Goal: Find specific page/section: Find specific page/section

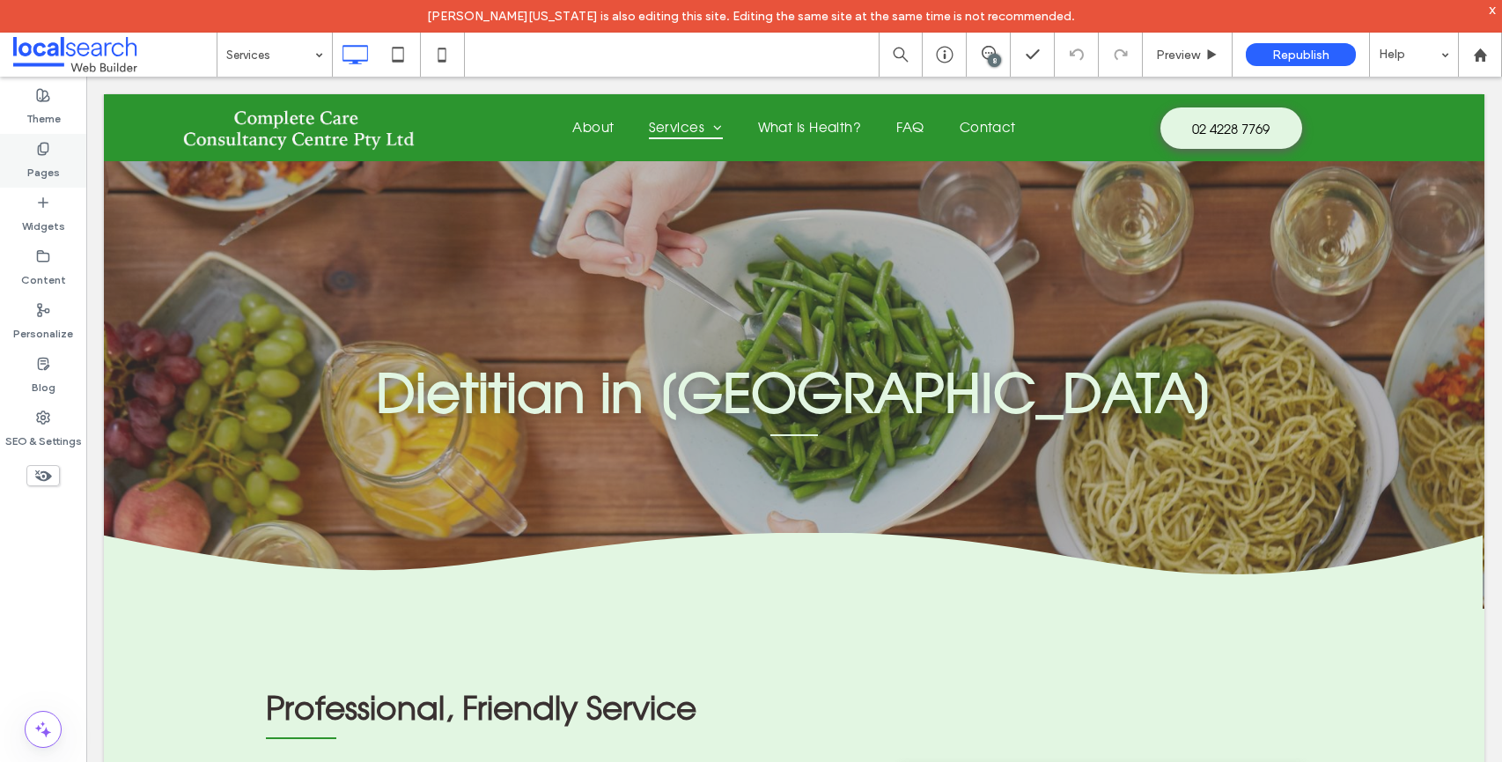
click at [44, 142] on icon at bounding box center [43, 149] width 14 height 14
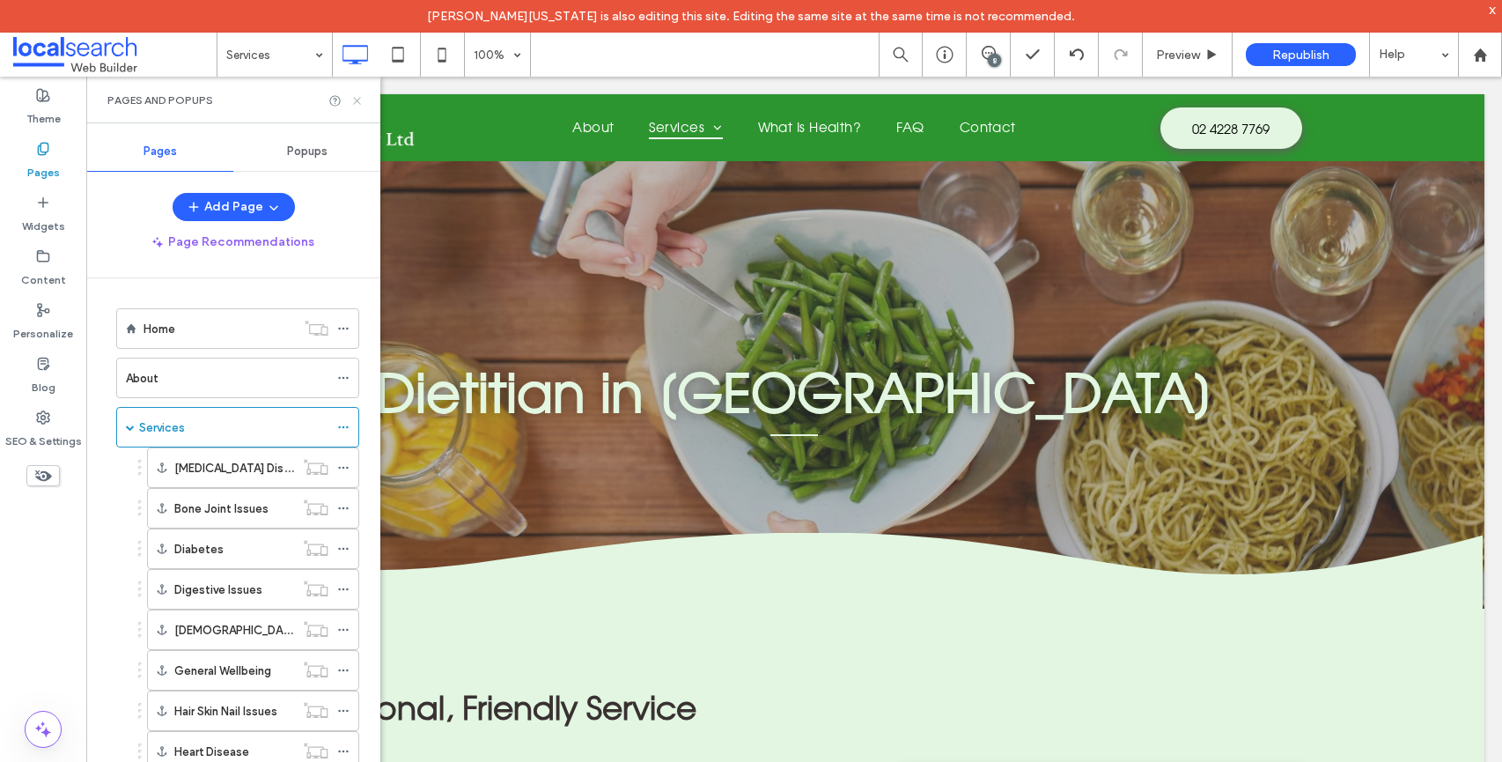
drag, startPoint x: 355, startPoint y: 99, endPoint x: 1146, endPoint y: 170, distance: 794.8
click at [355, 99] on icon at bounding box center [356, 100] width 13 height 13
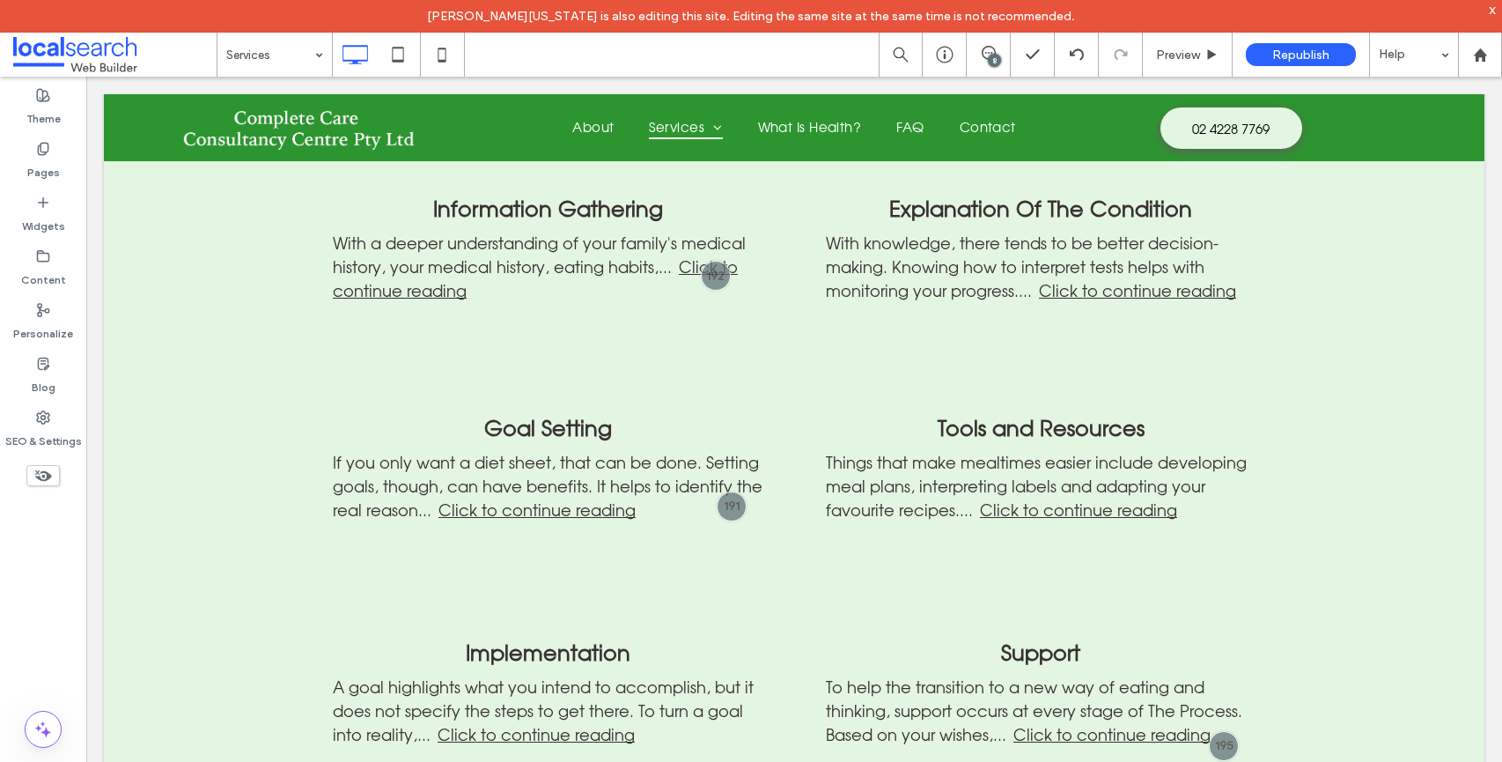
scroll to position [1660, 0]
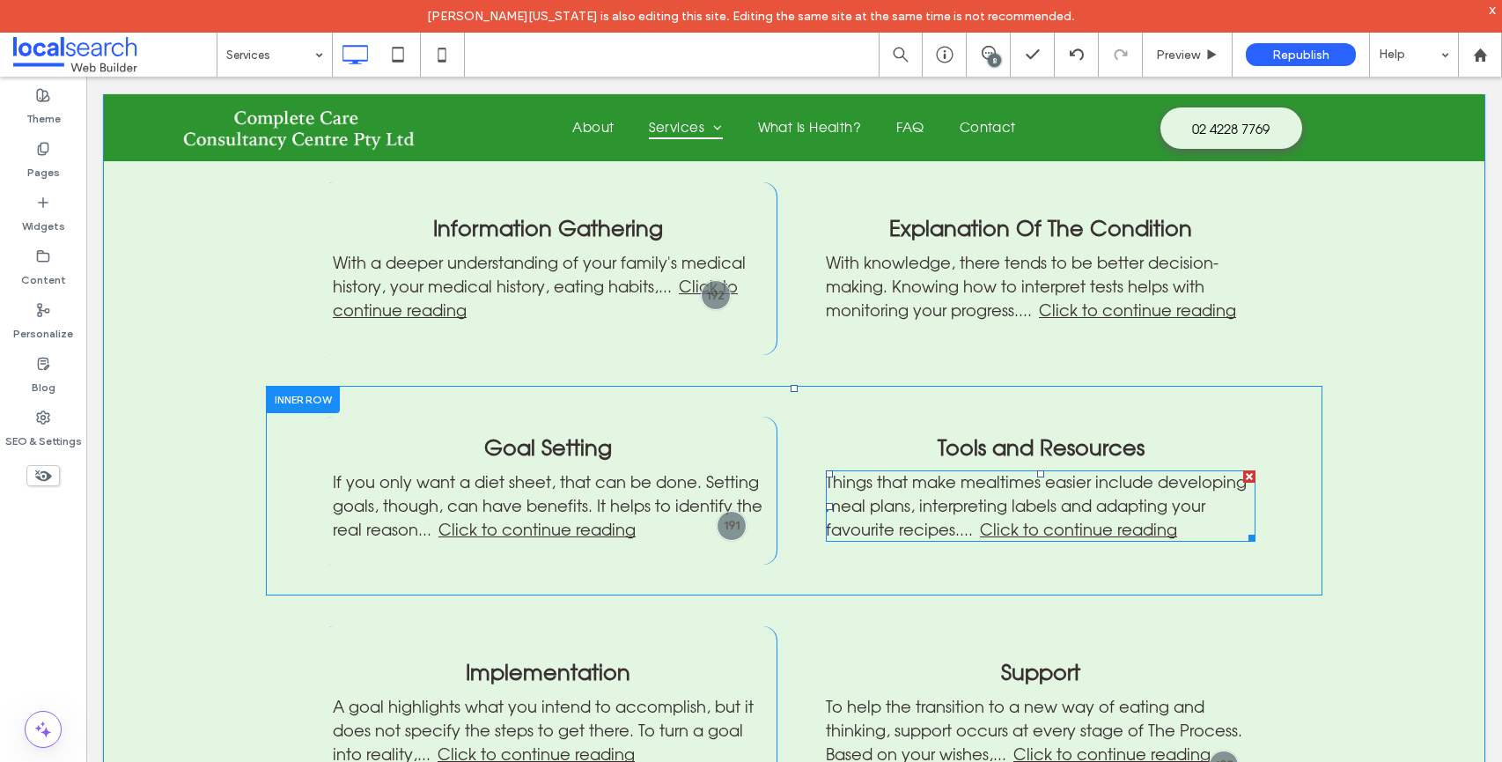
click at [1102, 481] on span at bounding box center [1041, 505] width 430 height 71
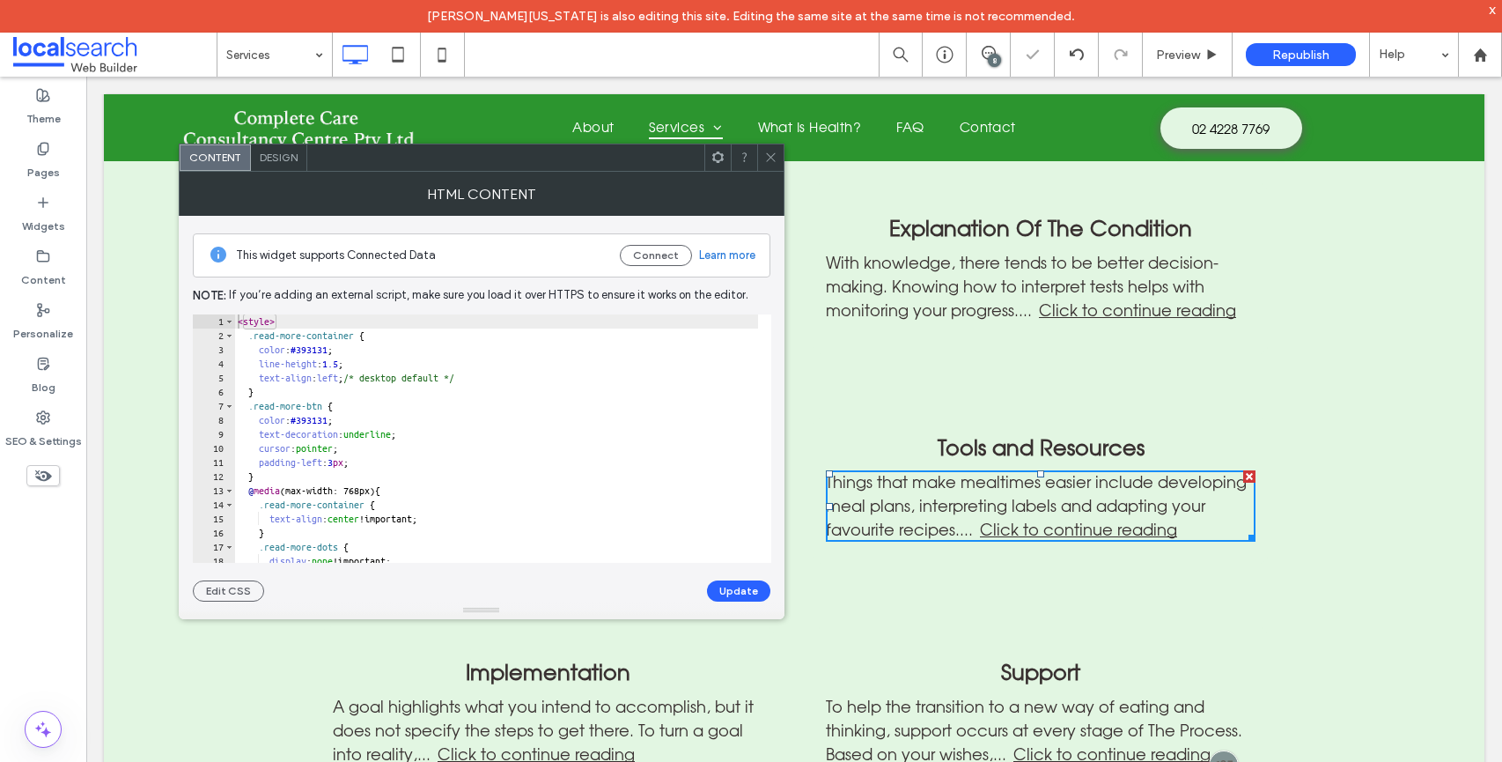
click at [1102, 519] on span "Click to continue reading" at bounding box center [1077, 528] width 200 height 19
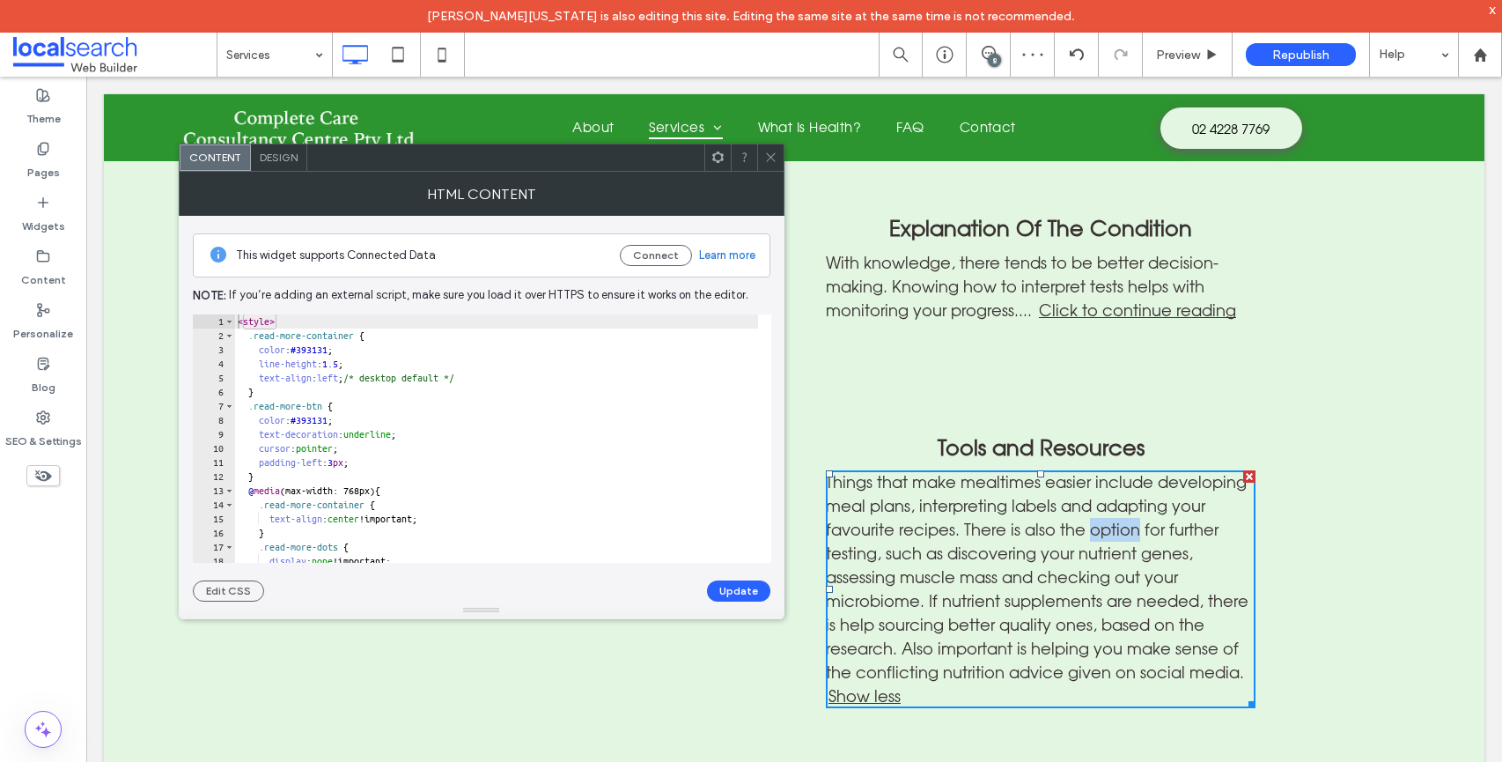
click at [1102, 519] on span "There is also the option for further testing, such as discovering your nutrient…" at bounding box center [1037, 612] width 423 height 186
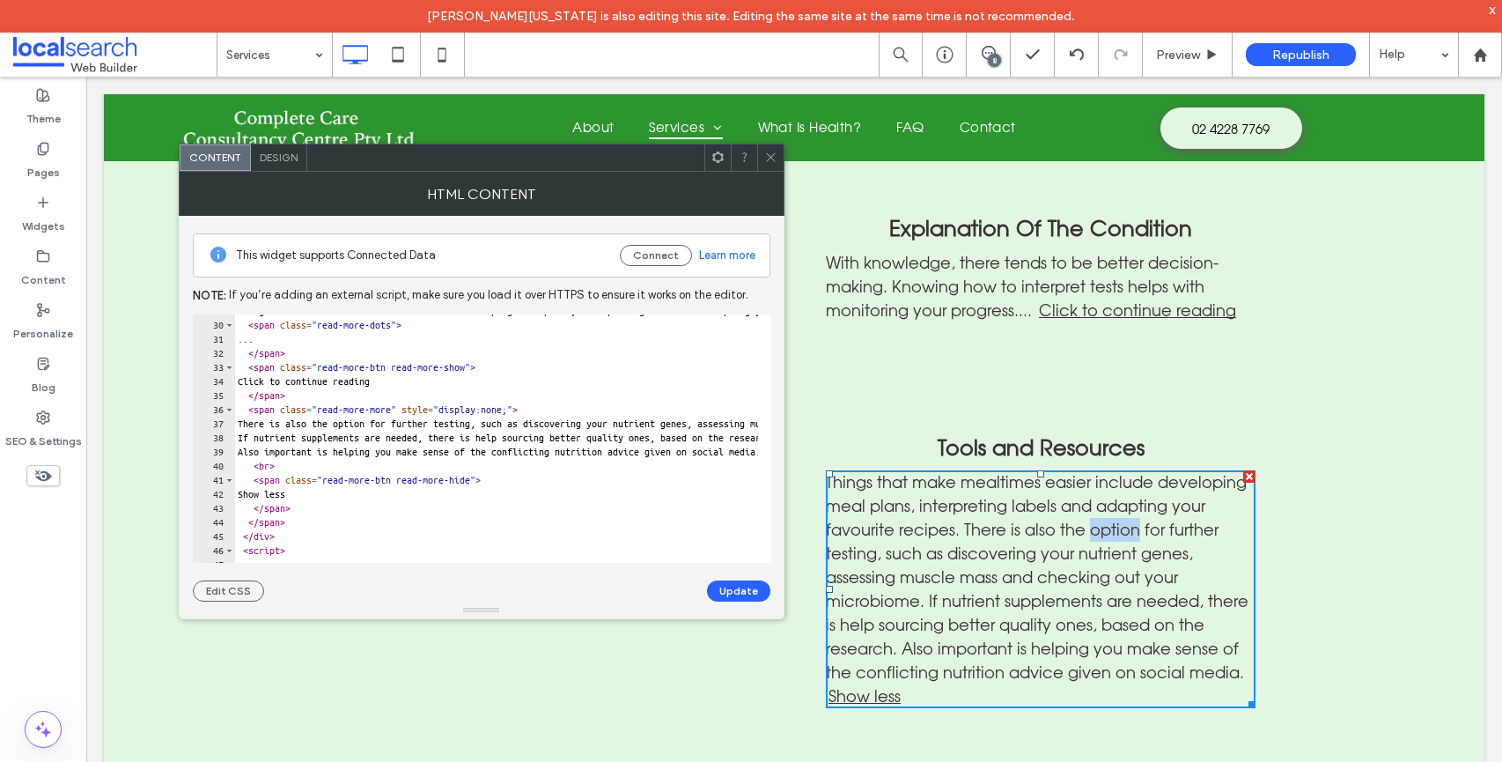
scroll to position [423, 0]
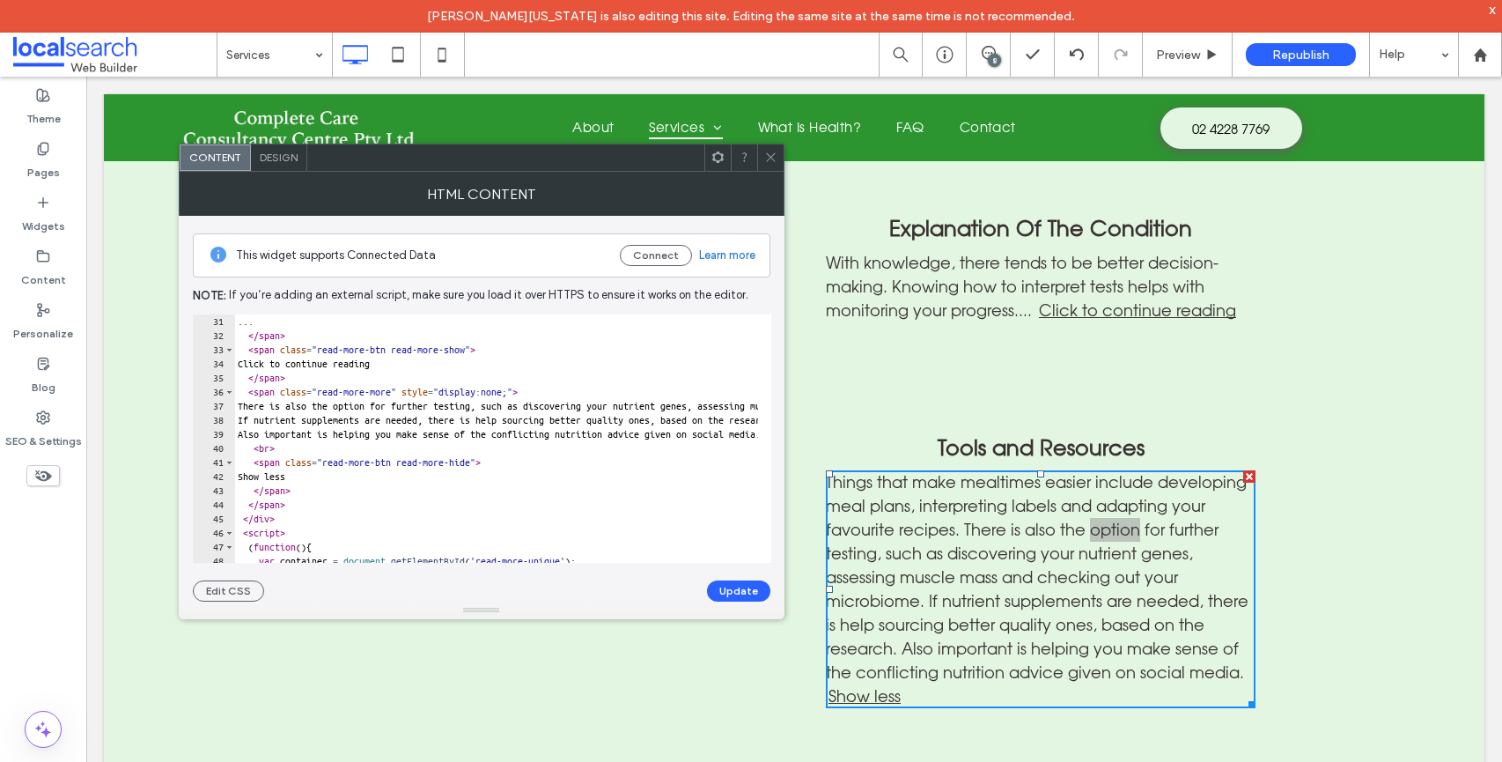
click at [767, 167] on span at bounding box center [770, 157] width 13 height 26
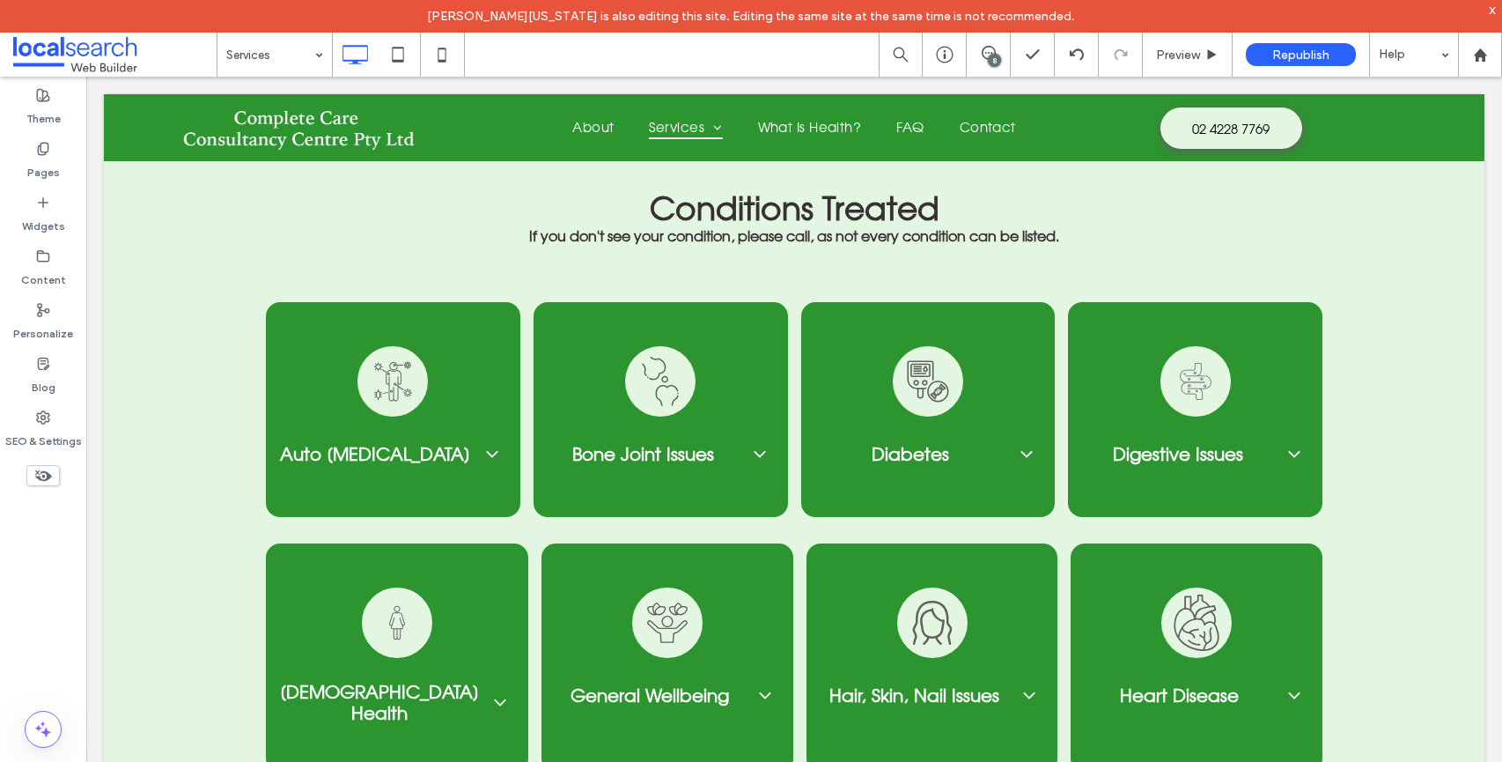
scroll to position [2726, 0]
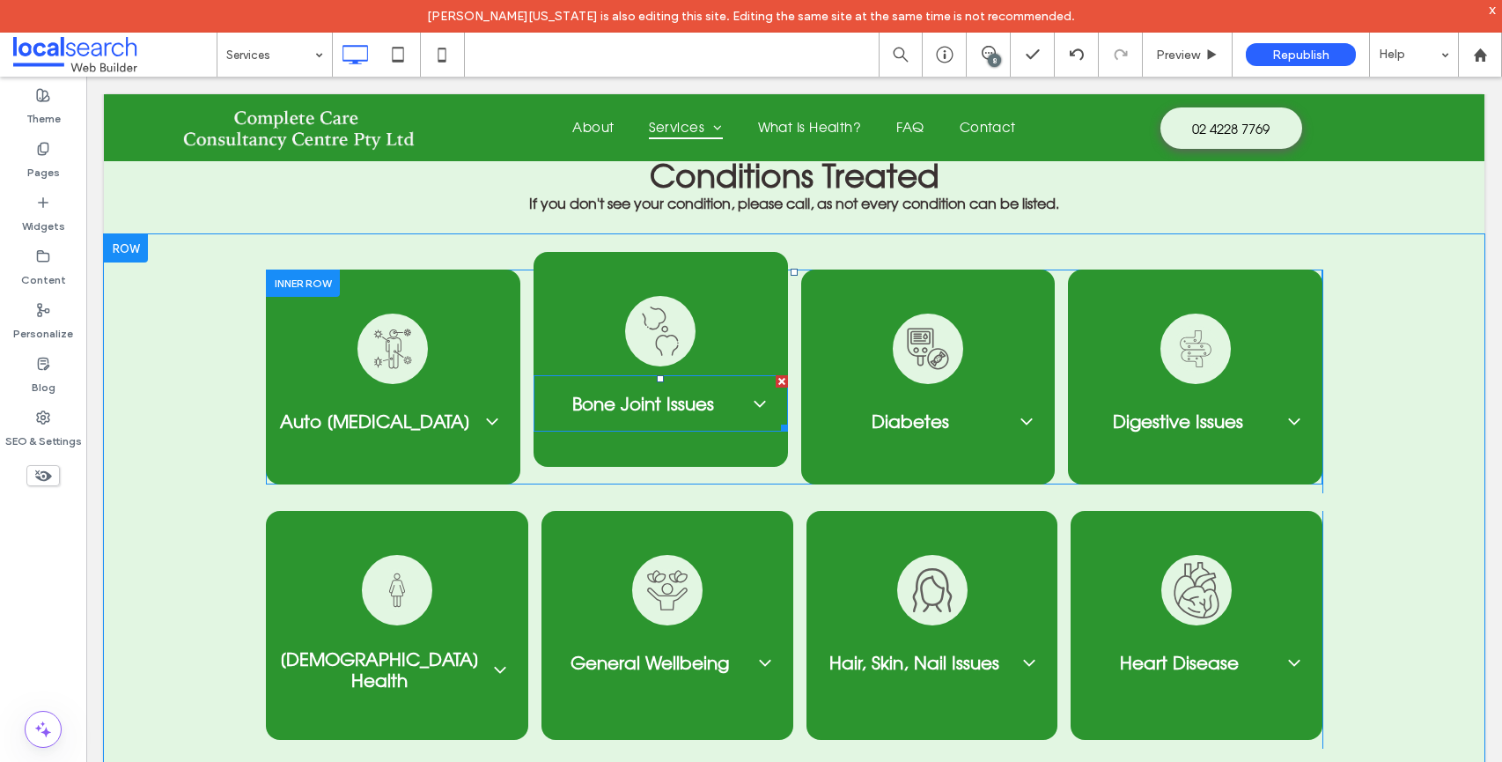
click at [676, 393] on span "Bone Joint Issues" at bounding box center [643, 403] width 191 height 21
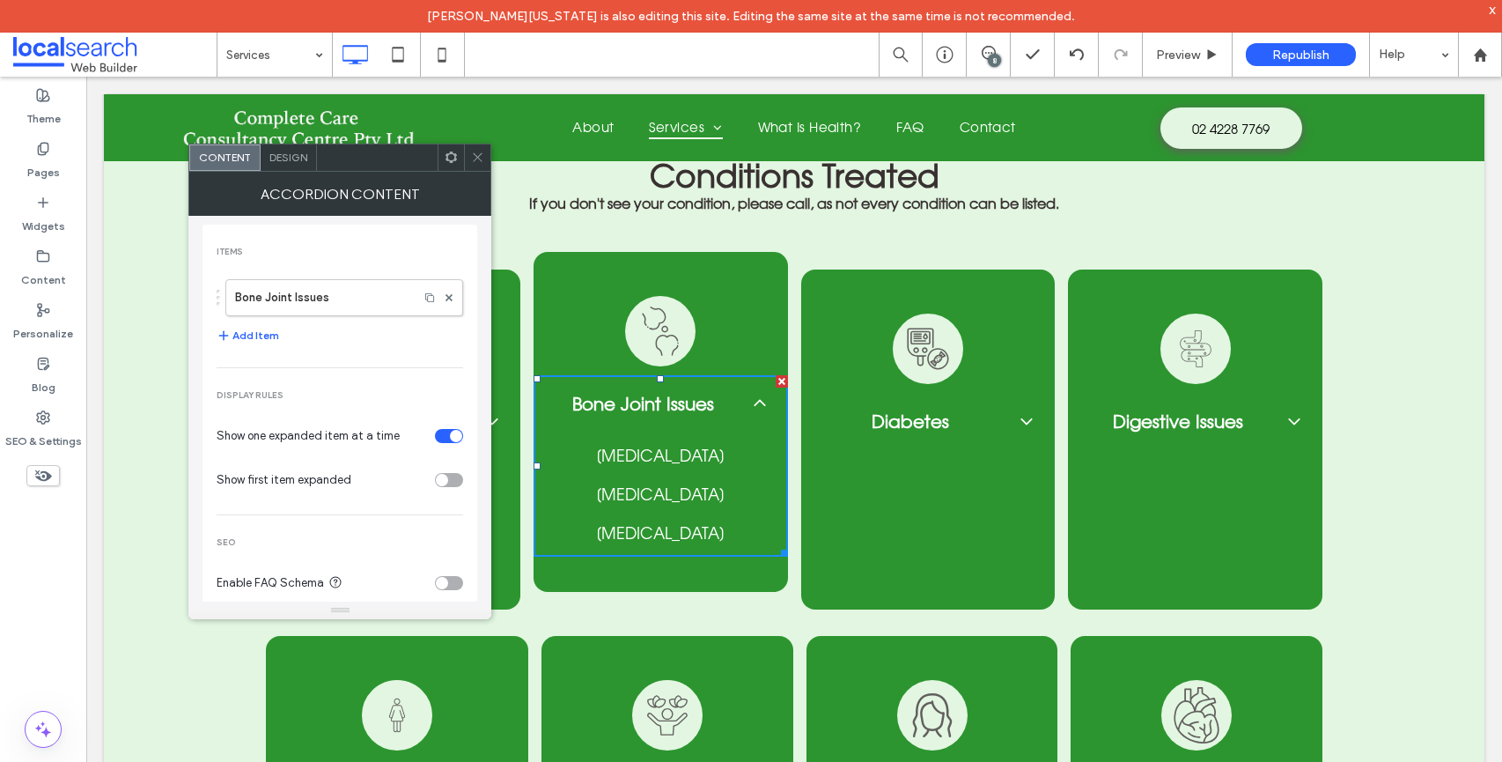
click at [668, 446] on p "Osteopenia" at bounding box center [661, 455] width 226 height 19
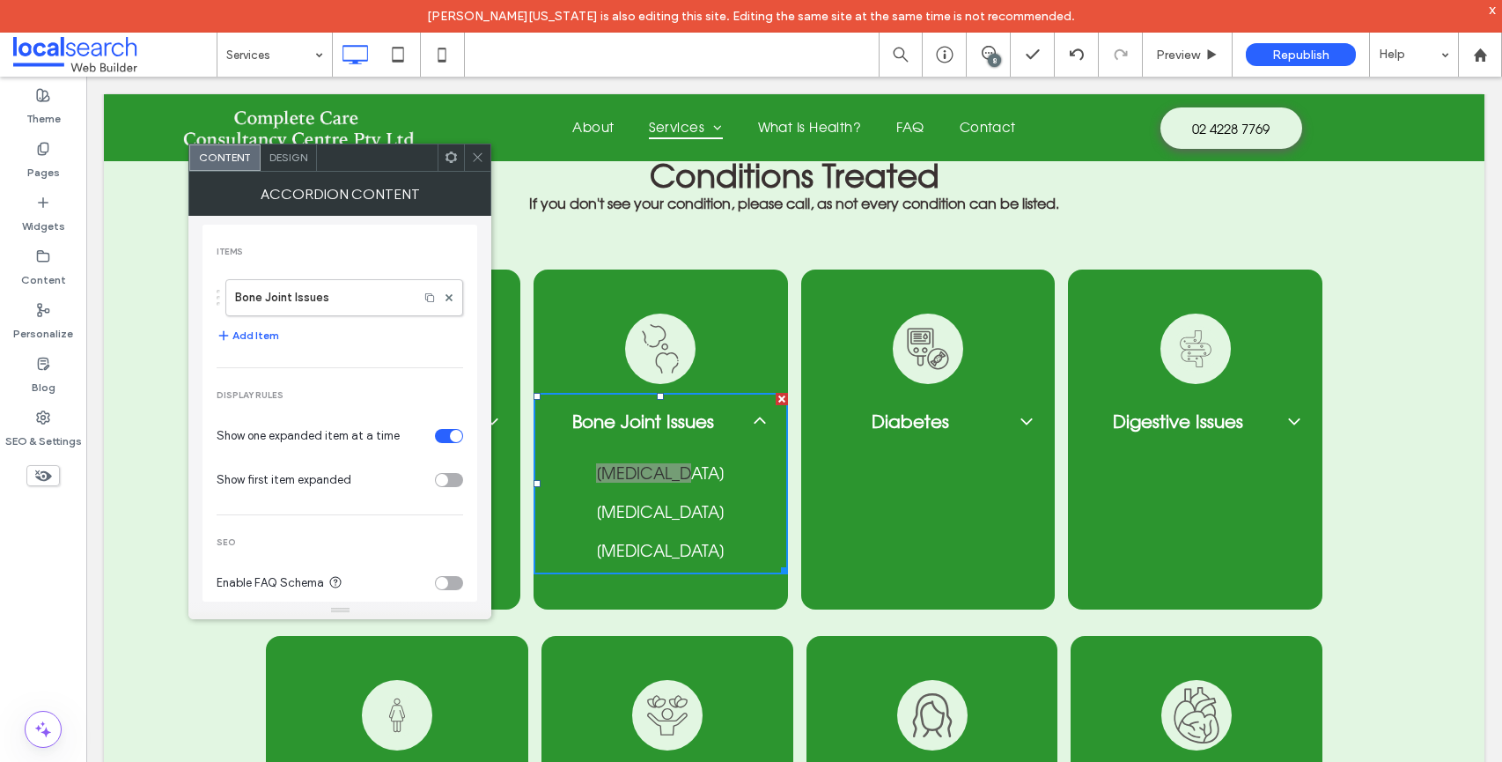
click at [473, 155] on icon at bounding box center [477, 157] width 13 height 13
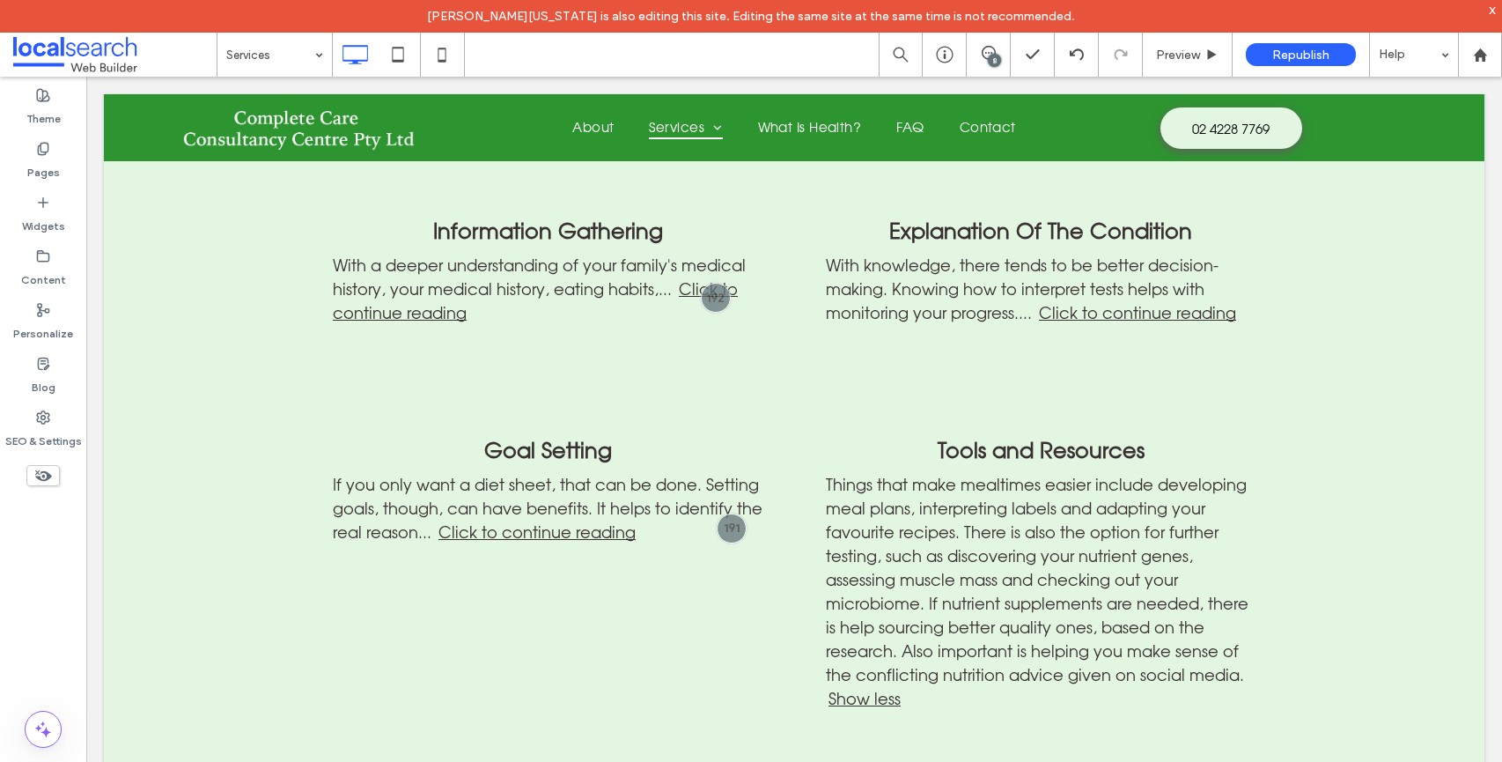
scroll to position [1691, 0]
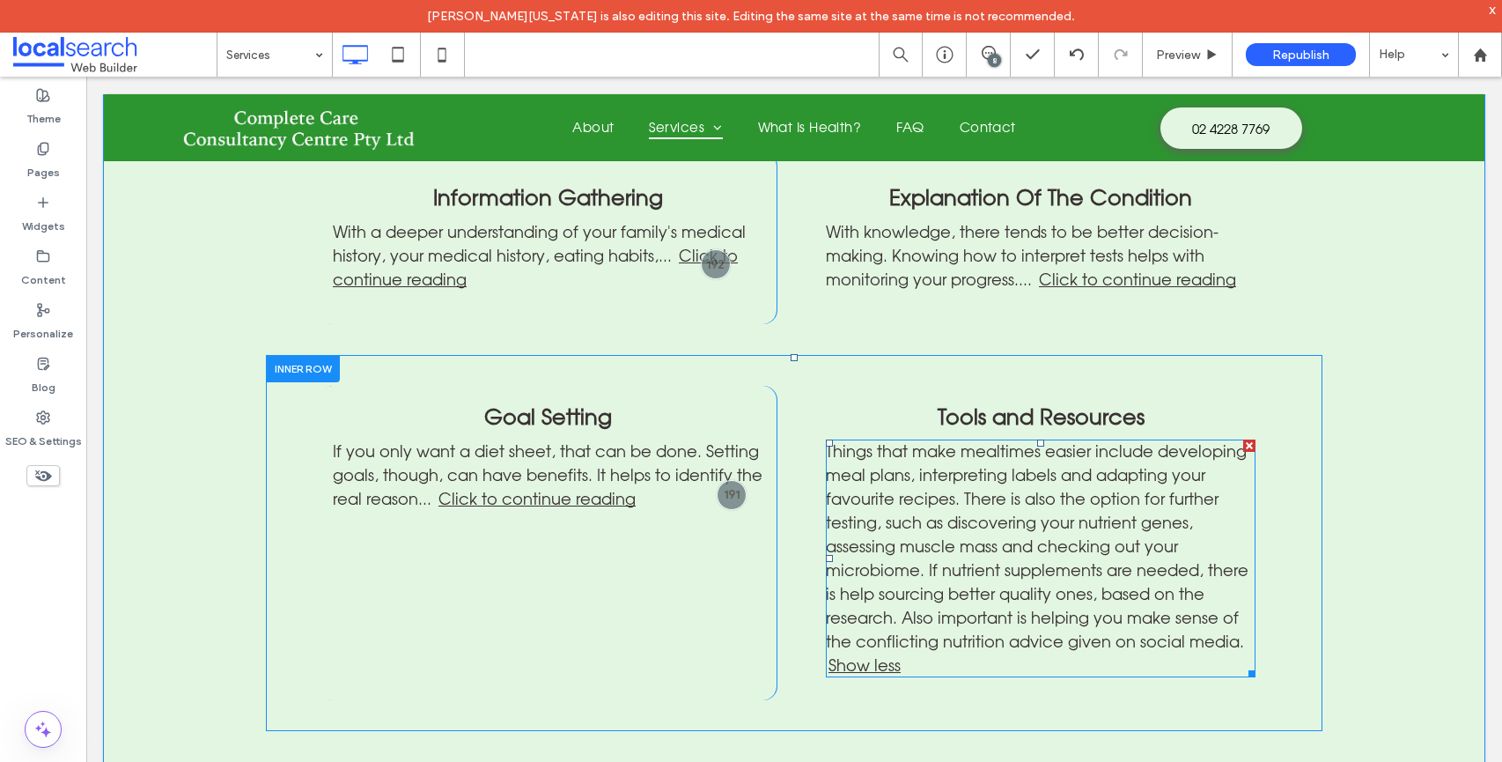
click at [880, 615] on span at bounding box center [1041, 558] width 430 height 238
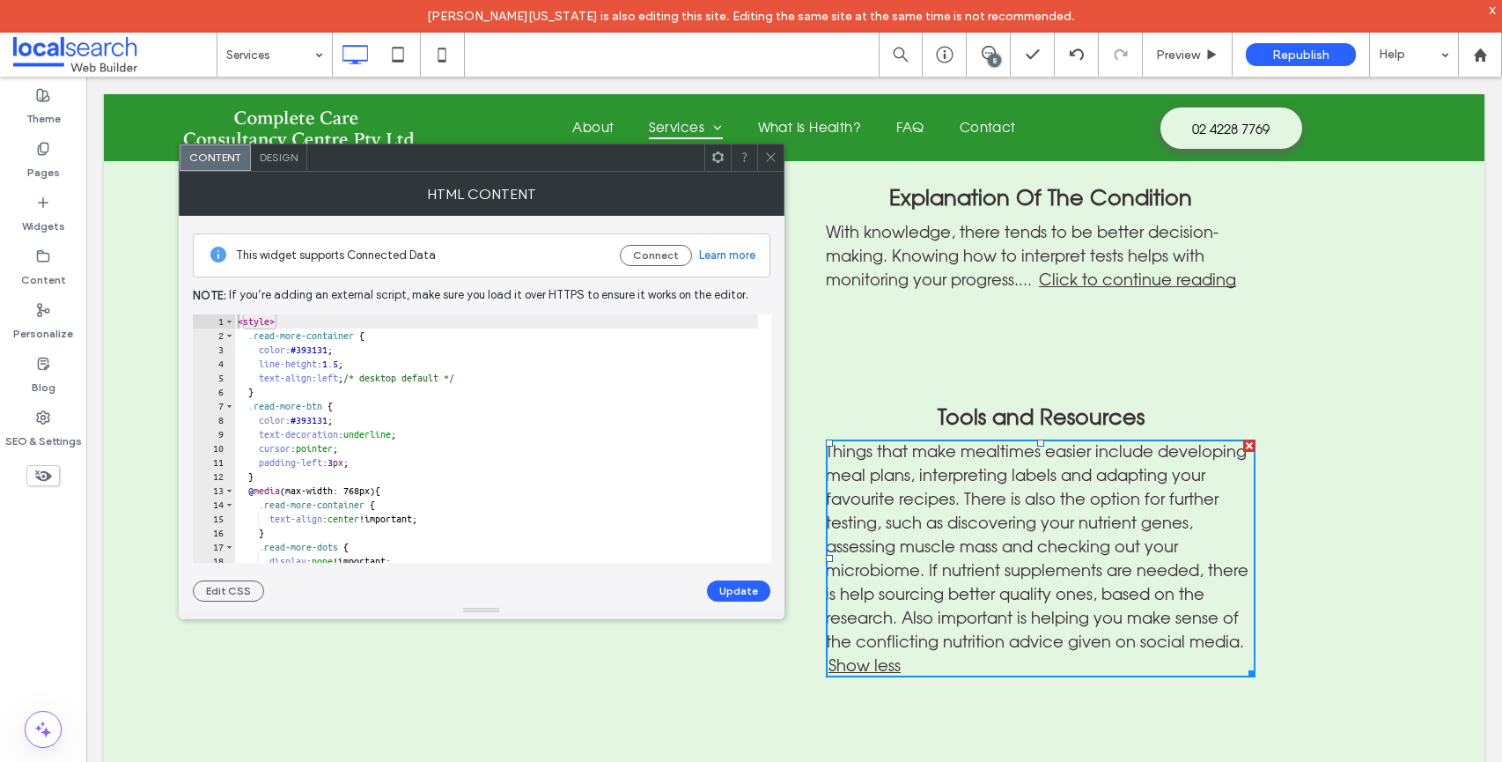
click at [771, 159] on icon at bounding box center [770, 157] width 13 height 13
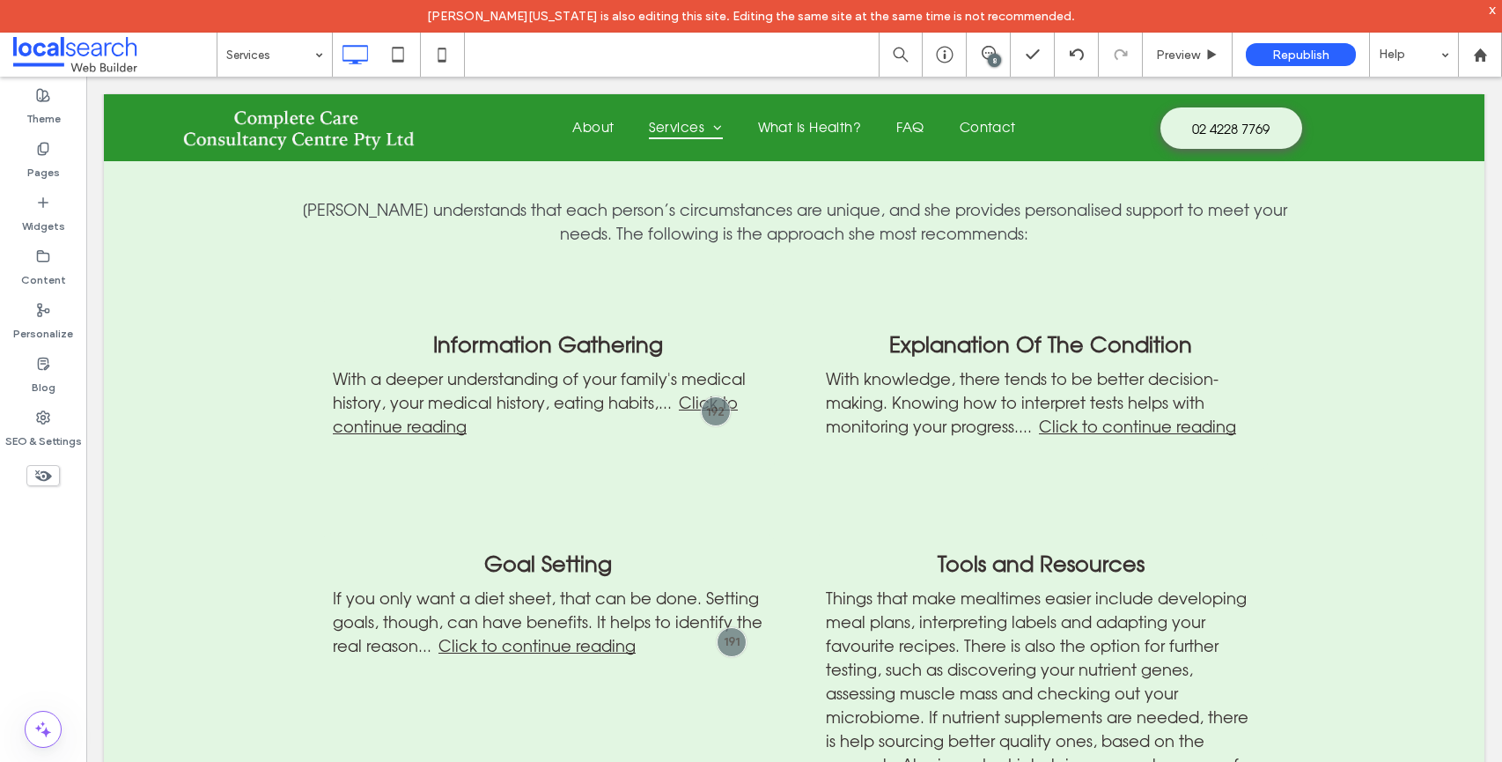
scroll to position [1510, 0]
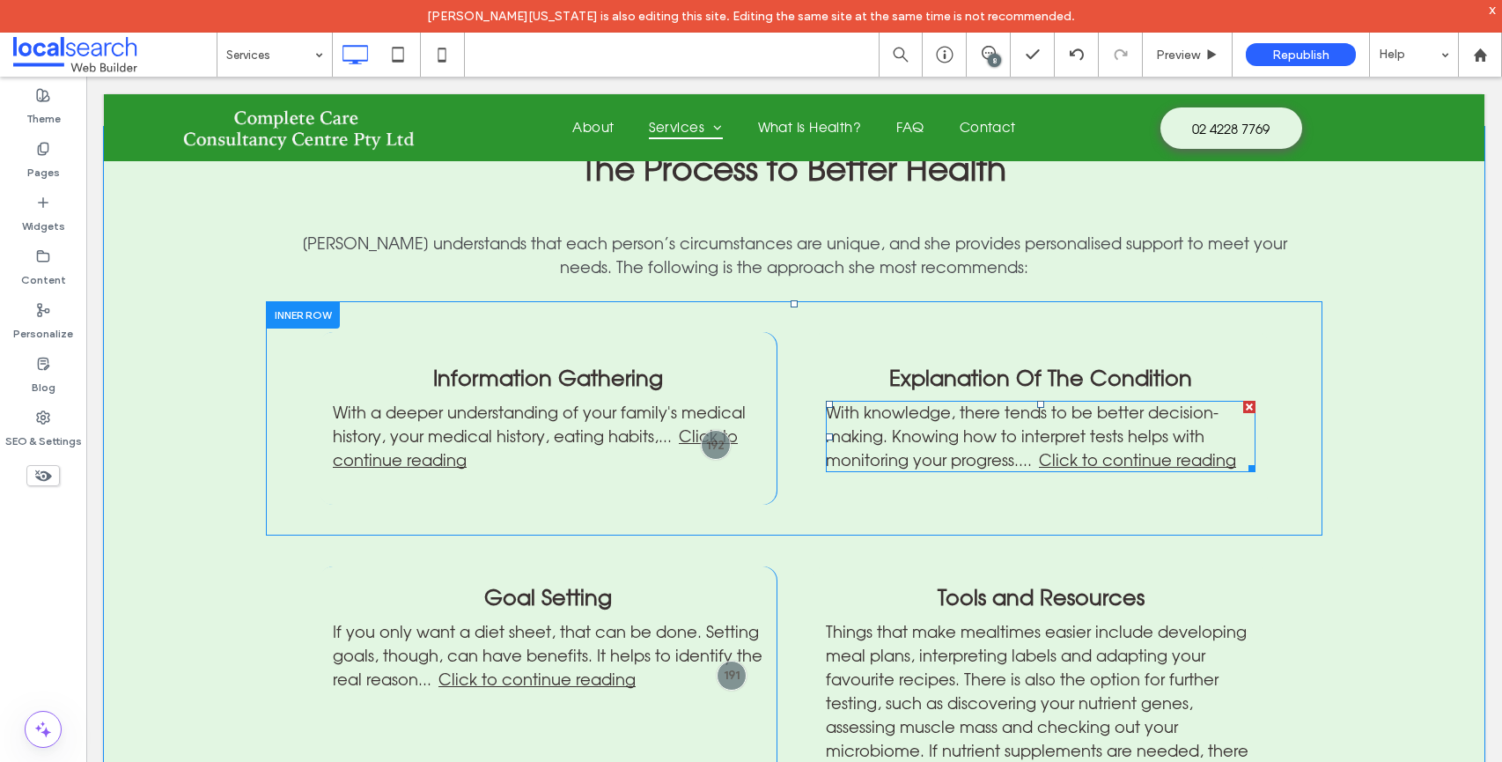
click at [1177, 414] on span at bounding box center [1041, 436] width 430 height 71
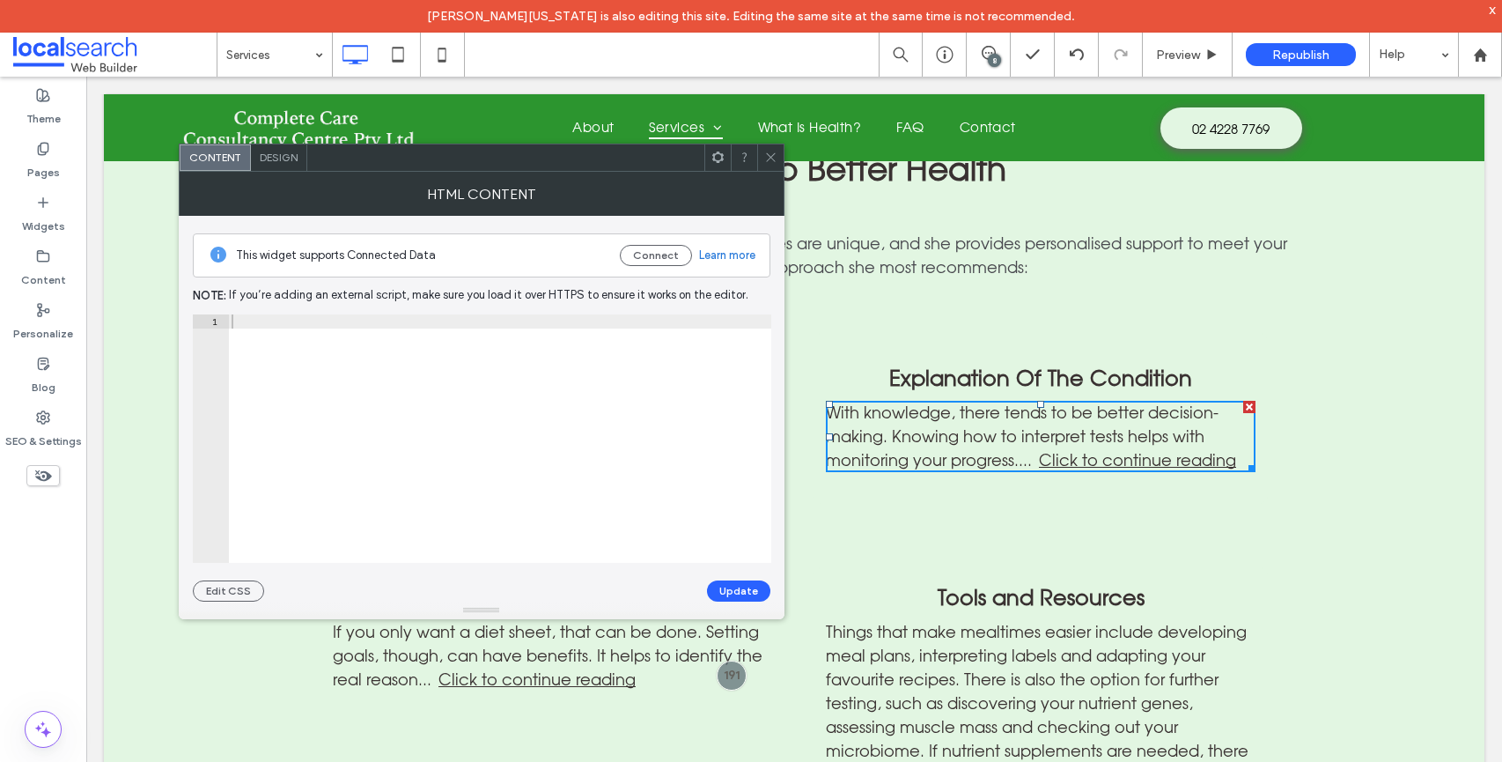
click at [1177, 450] on link "Click to continue reading" at bounding box center [1136, 459] width 200 height 19
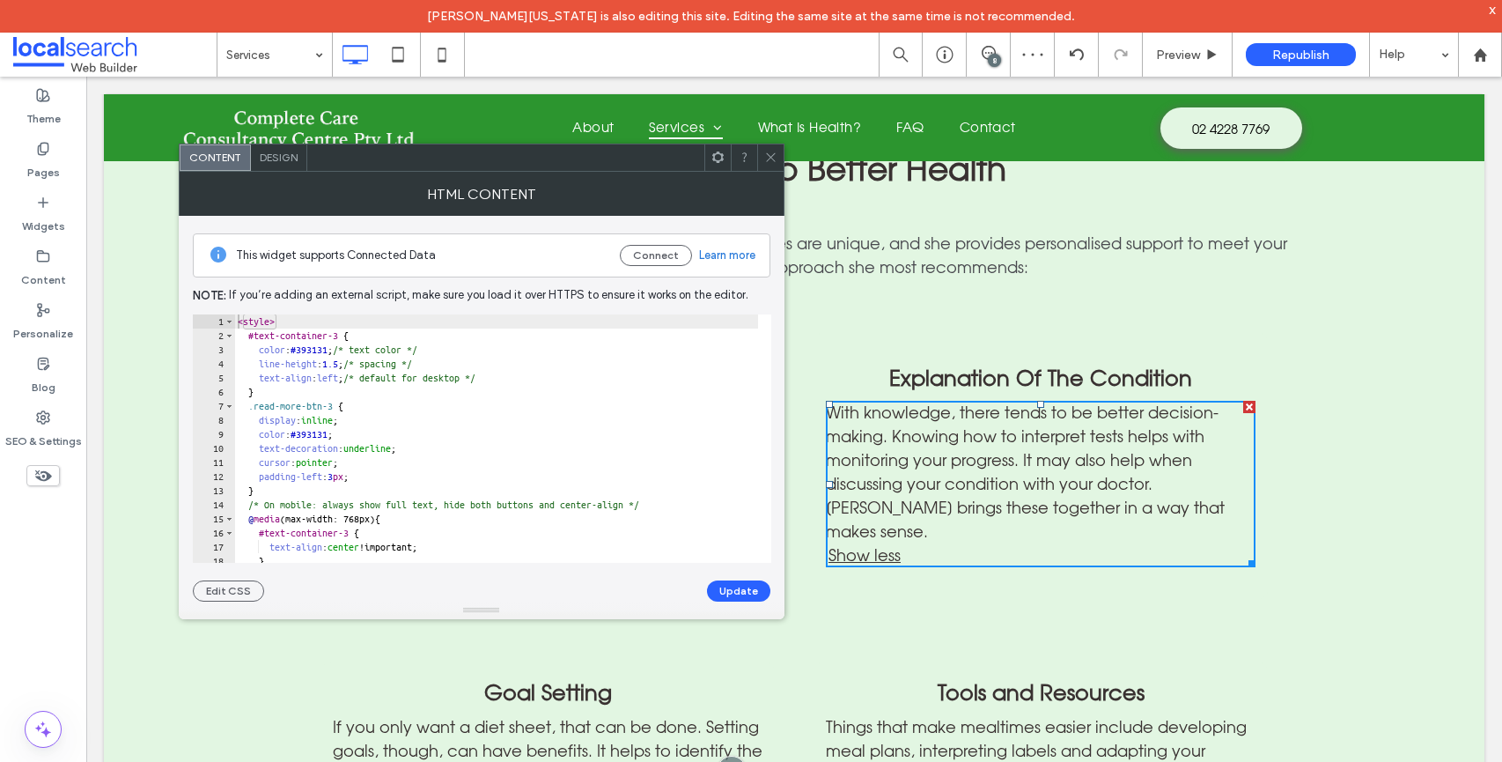
click at [772, 158] on icon at bounding box center [770, 157] width 13 height 13
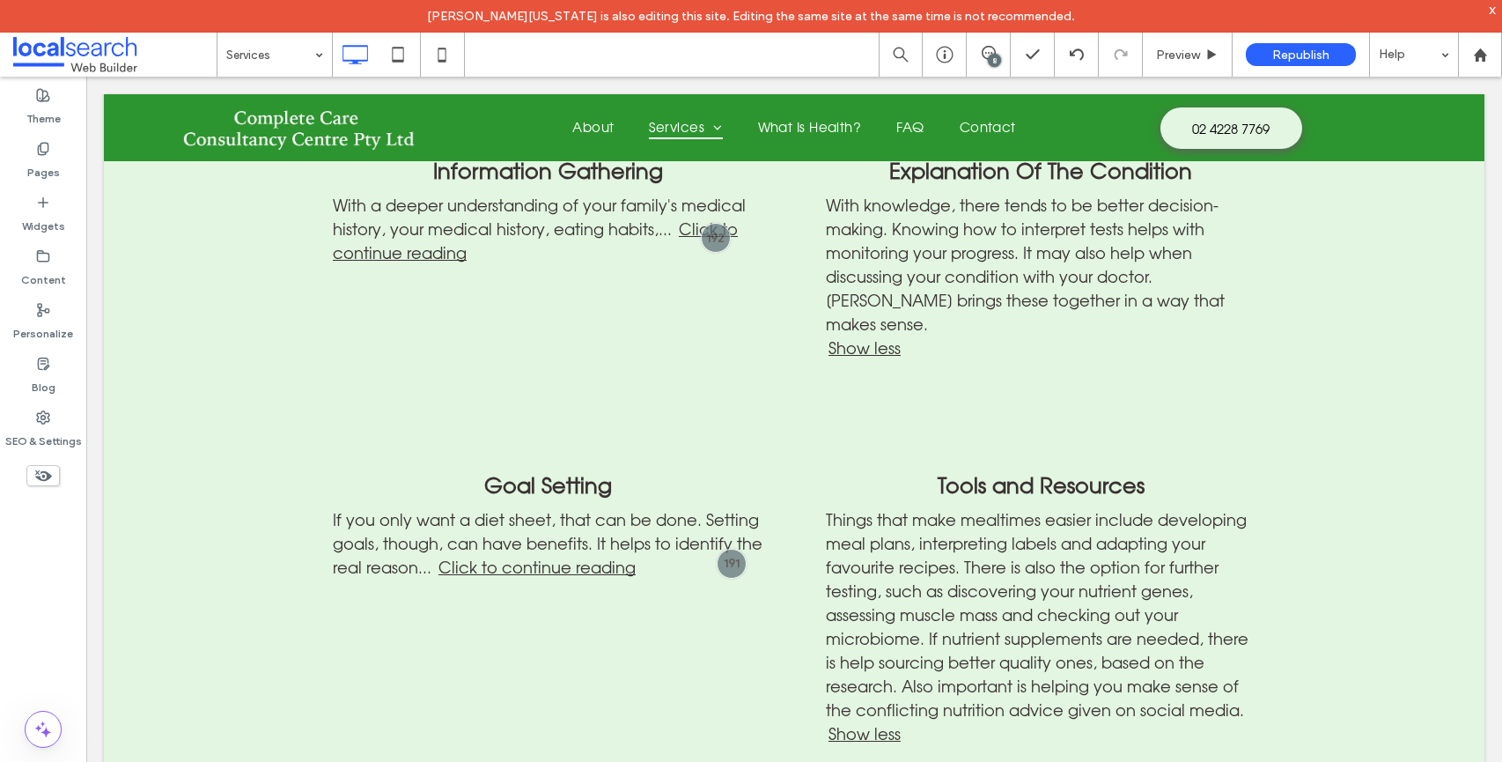
scroll to position [1806, 0]
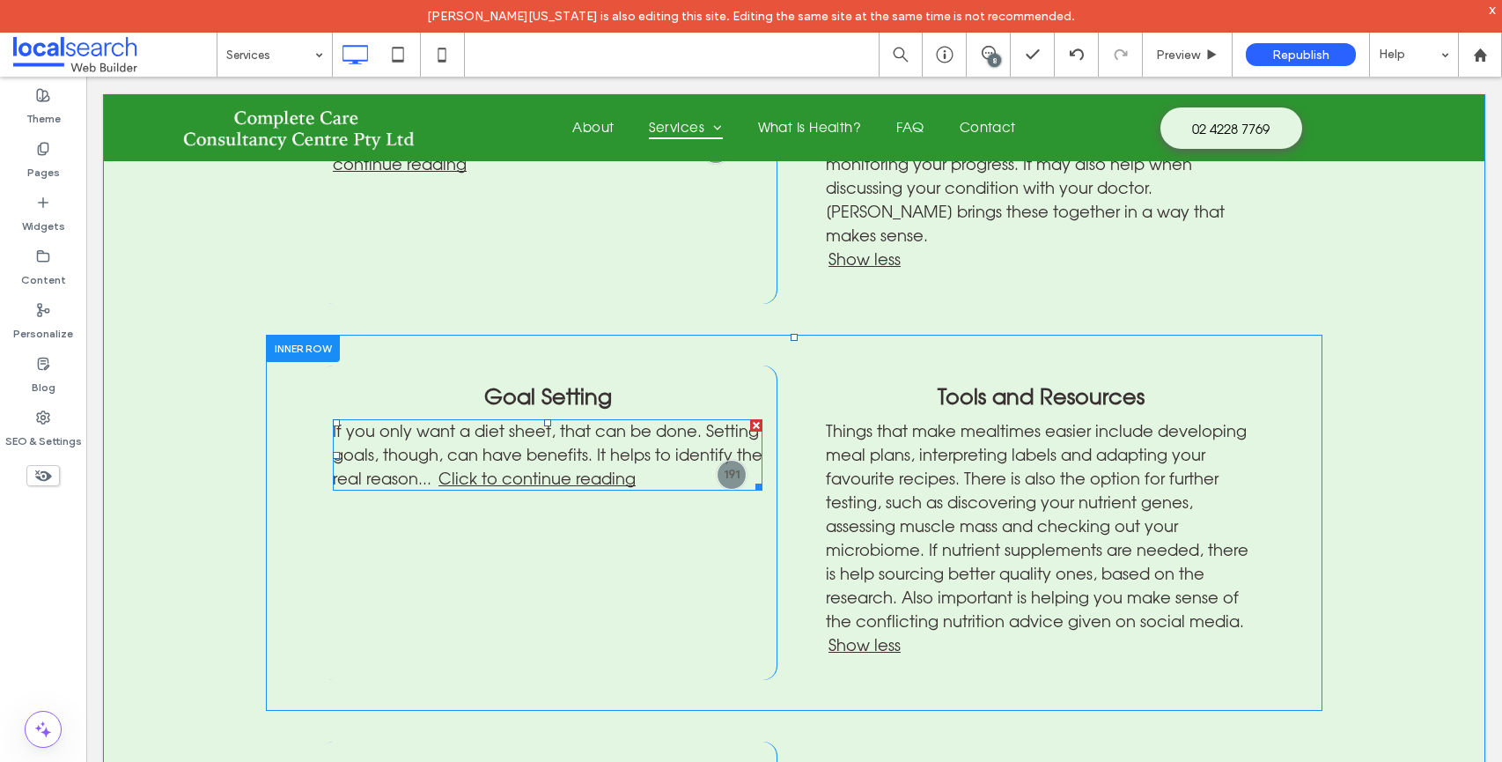
click at [608, 419] on span at bounding box center [548, 454] width 430 height 71
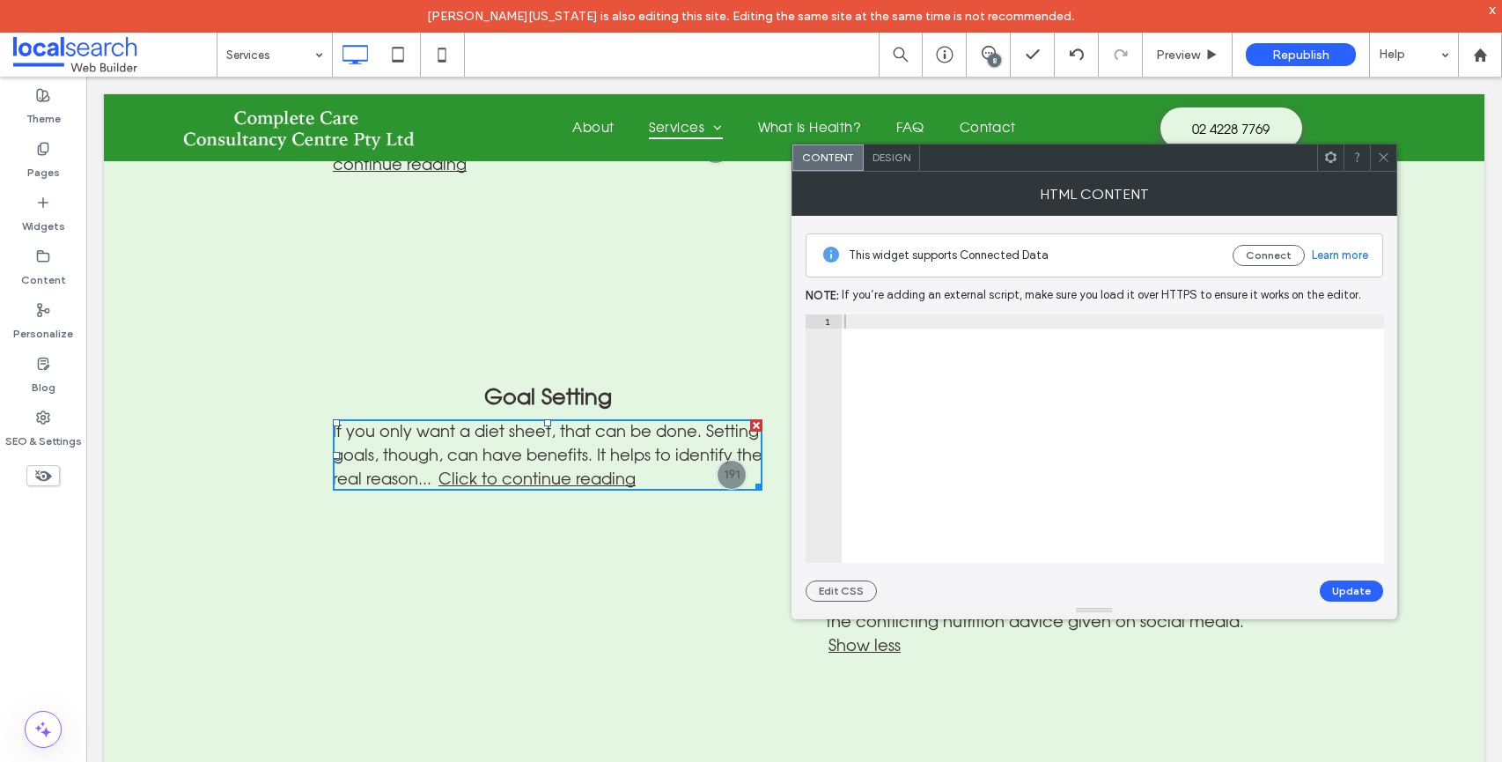
click at [608, 468] on link "Click to continue reading" at bounding box center [536, 477] width 200 height 19
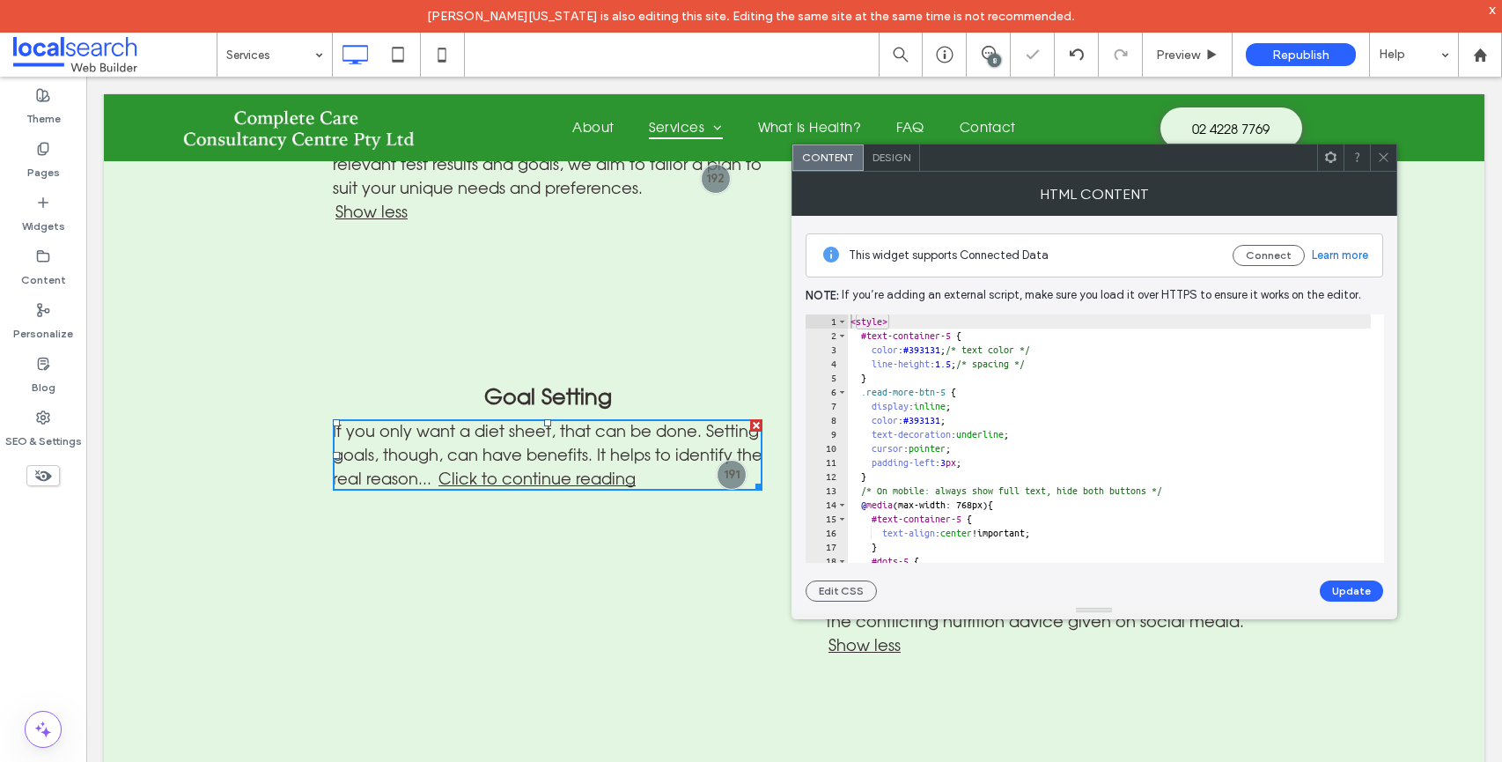
click at [608, 468] on link "Click to continue reading" at bounding box center [536, 477] width 200 height 19
click at [1388, 164] on span at bounding box center [1383, 157] width 13 height 26
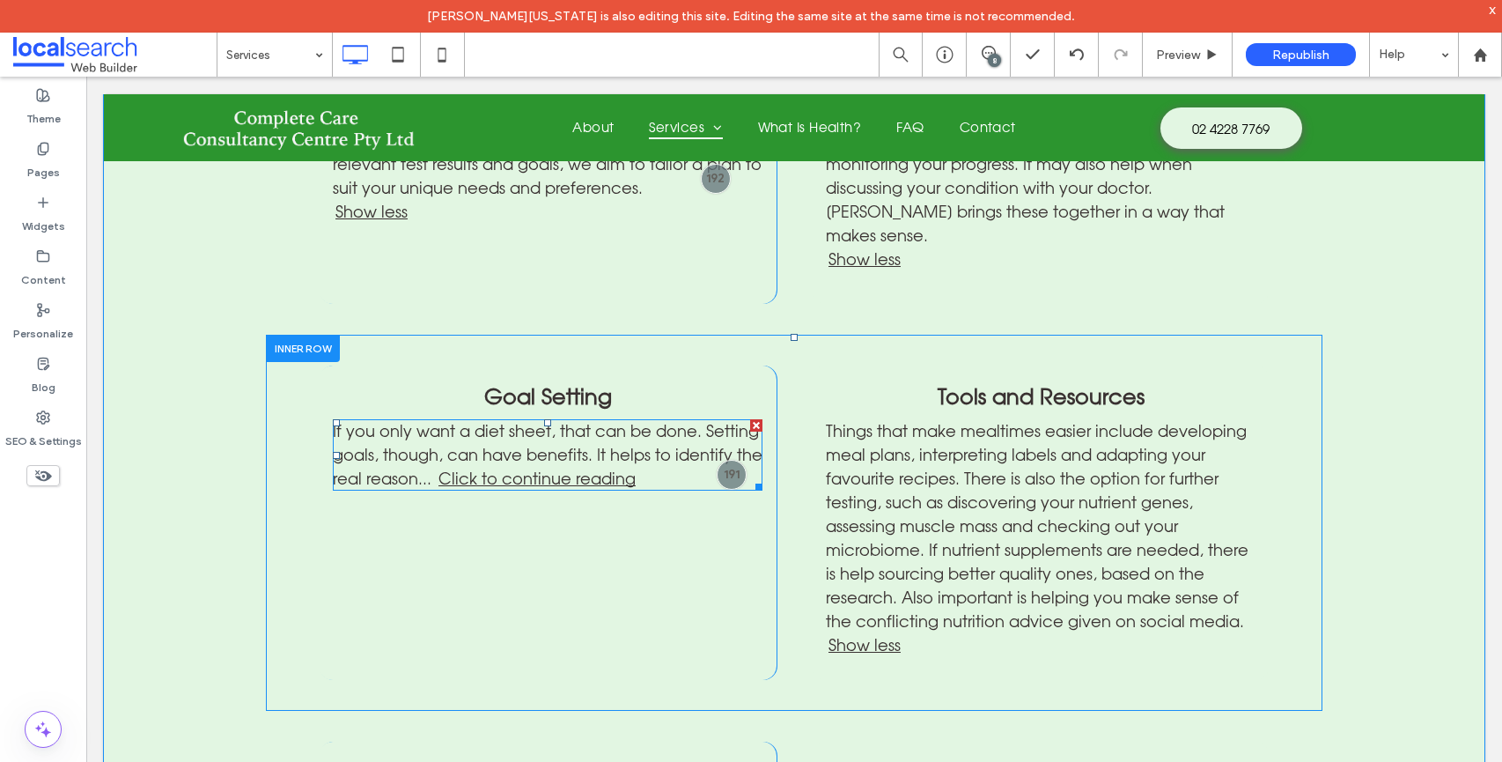
click at [541, 419] on span at bounding box center [548, 454] width 430 height 71
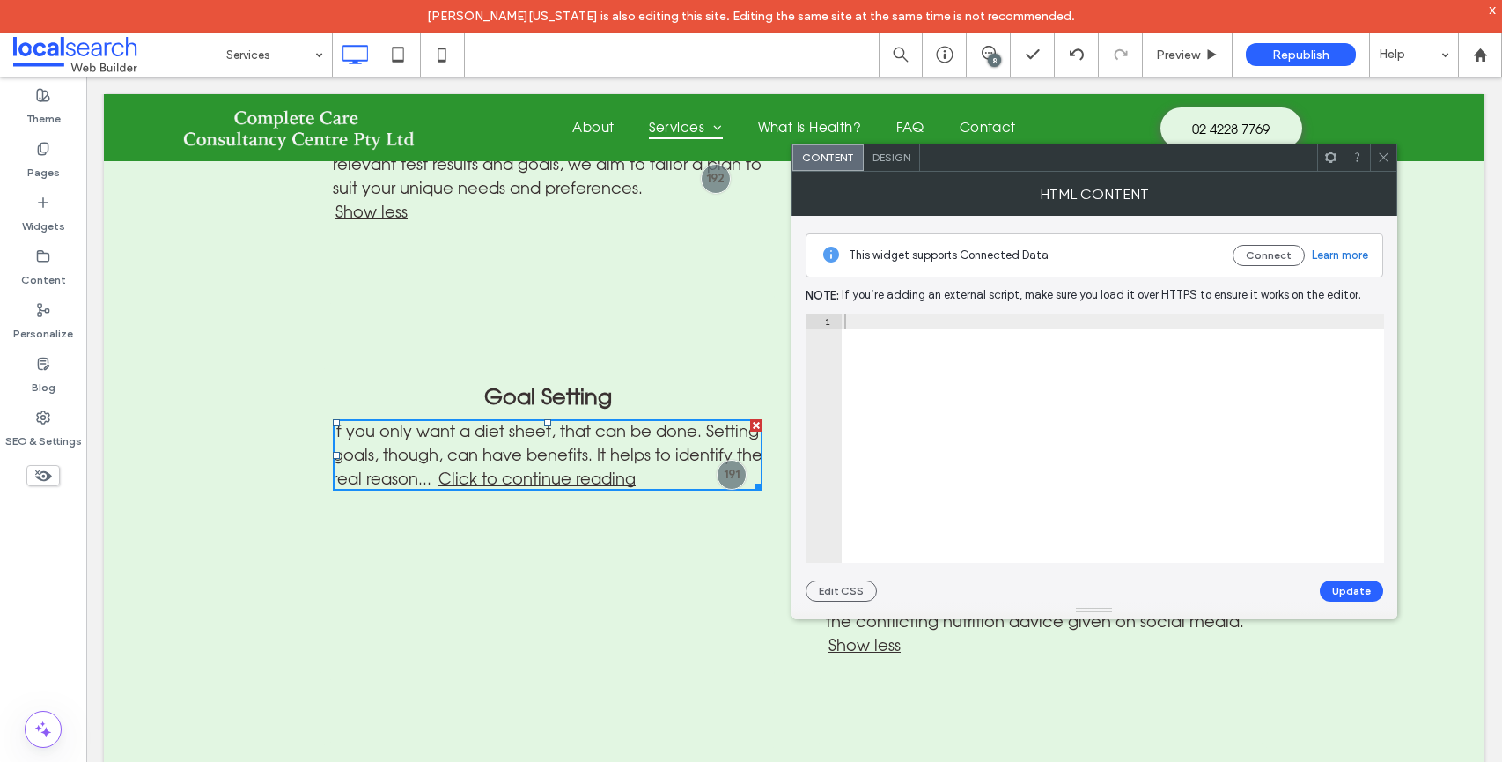
click at [541, 419] on div "If you only want a diet sheet, that can be done. Setting goals, though, can hav…" at bounding box center [548, 454] width 430 height 71
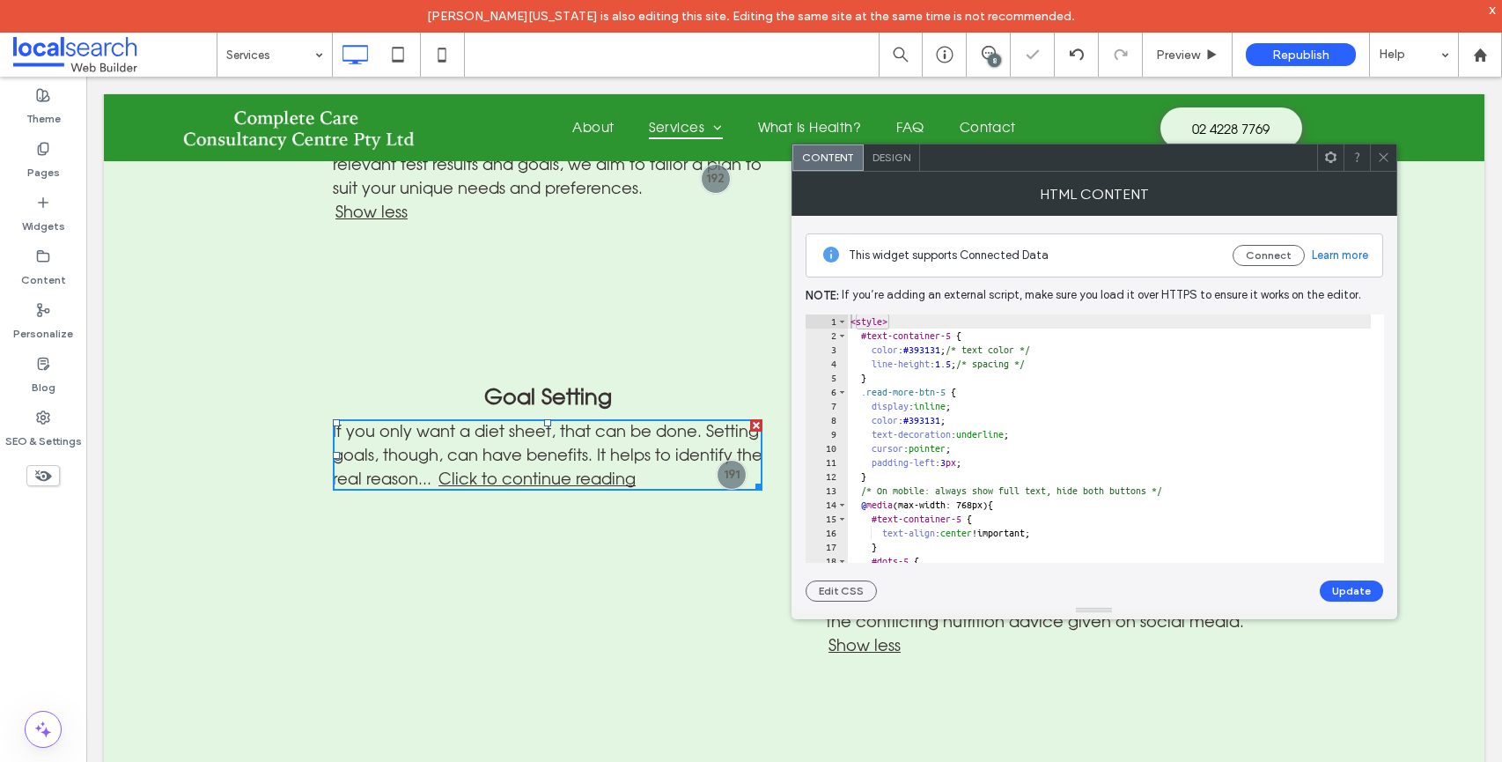
click at [536, 468] on link "Click to continue reading" at bounding box center [536, 477] width 200 height 19
click at [1382, 160] on icon at bounding box center [1383, 157] width 13 height 13
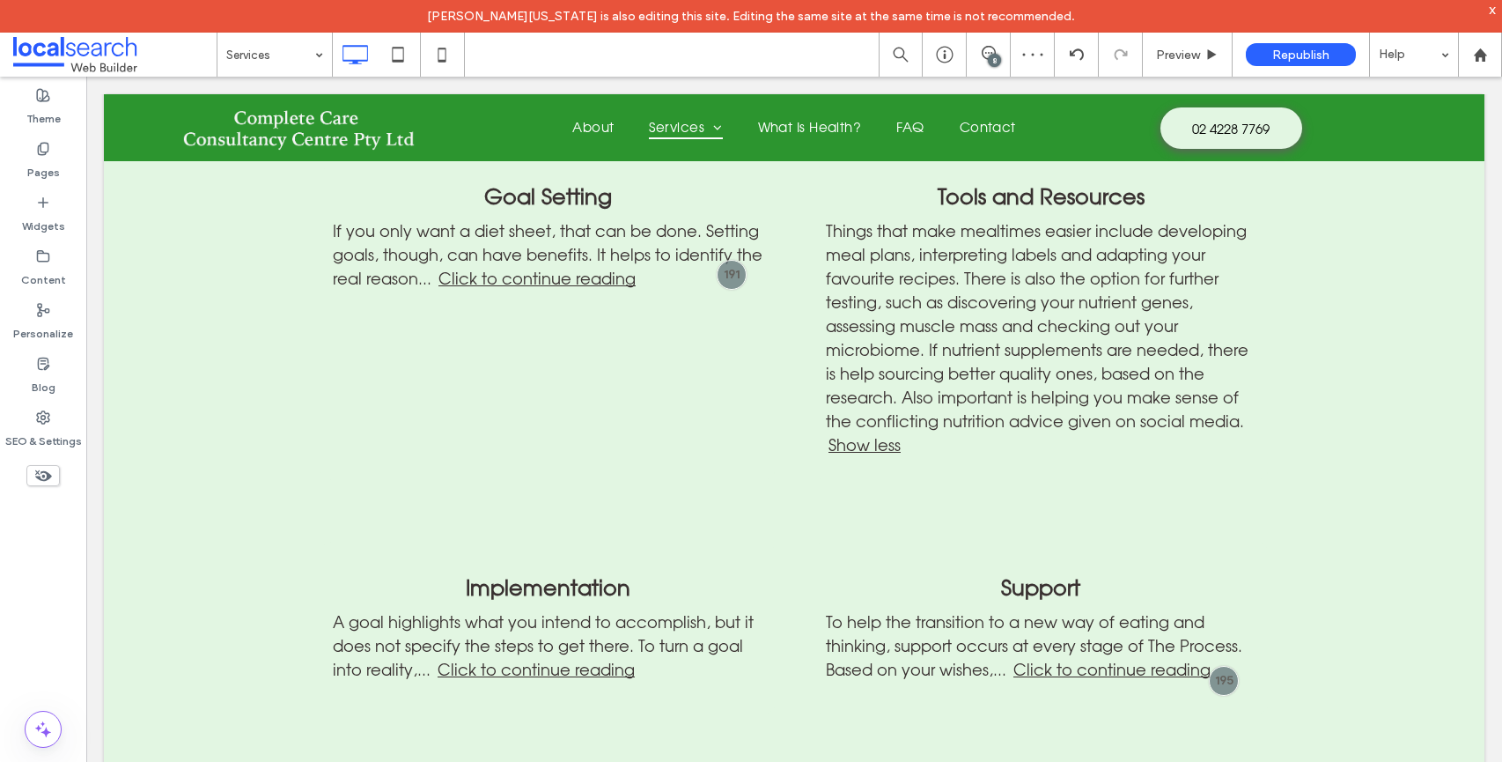
scroll to position [2237, 0]
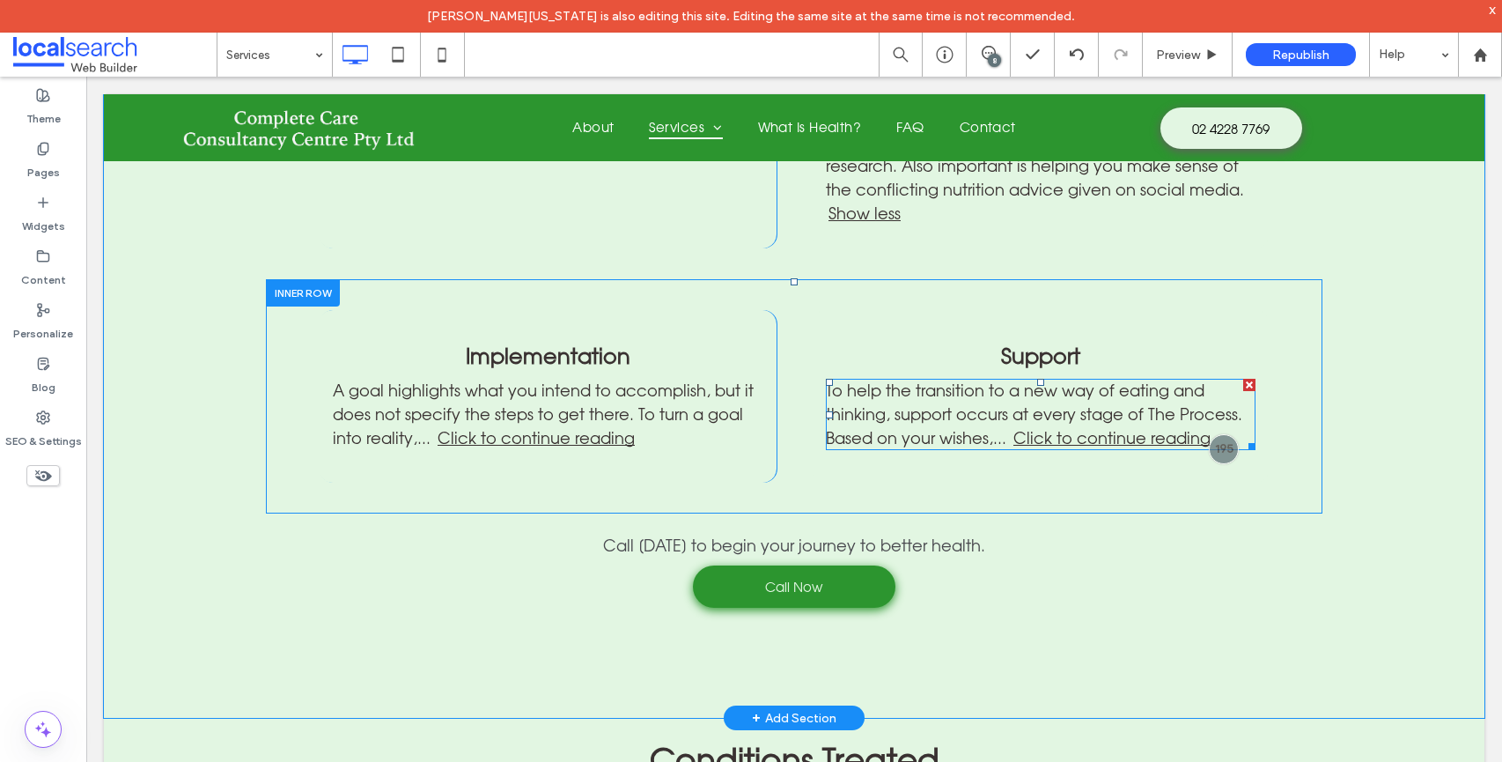
click at [1160, 379] on span at bounding box center [1041, 414] width 430 height 71
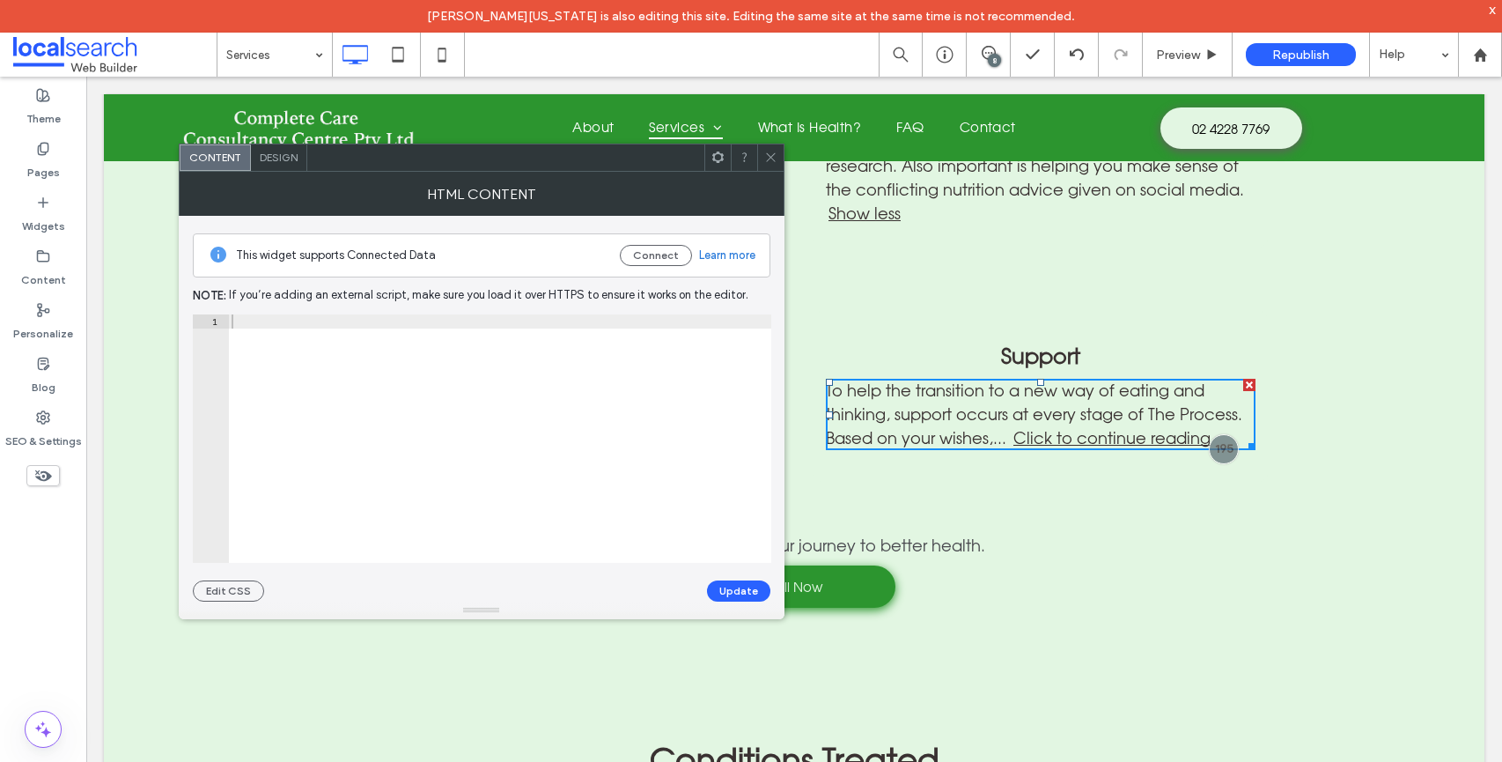
click at [1160, 428] on span "Click to continue reading" at bounding box center [1111, 437] width 200 height 19
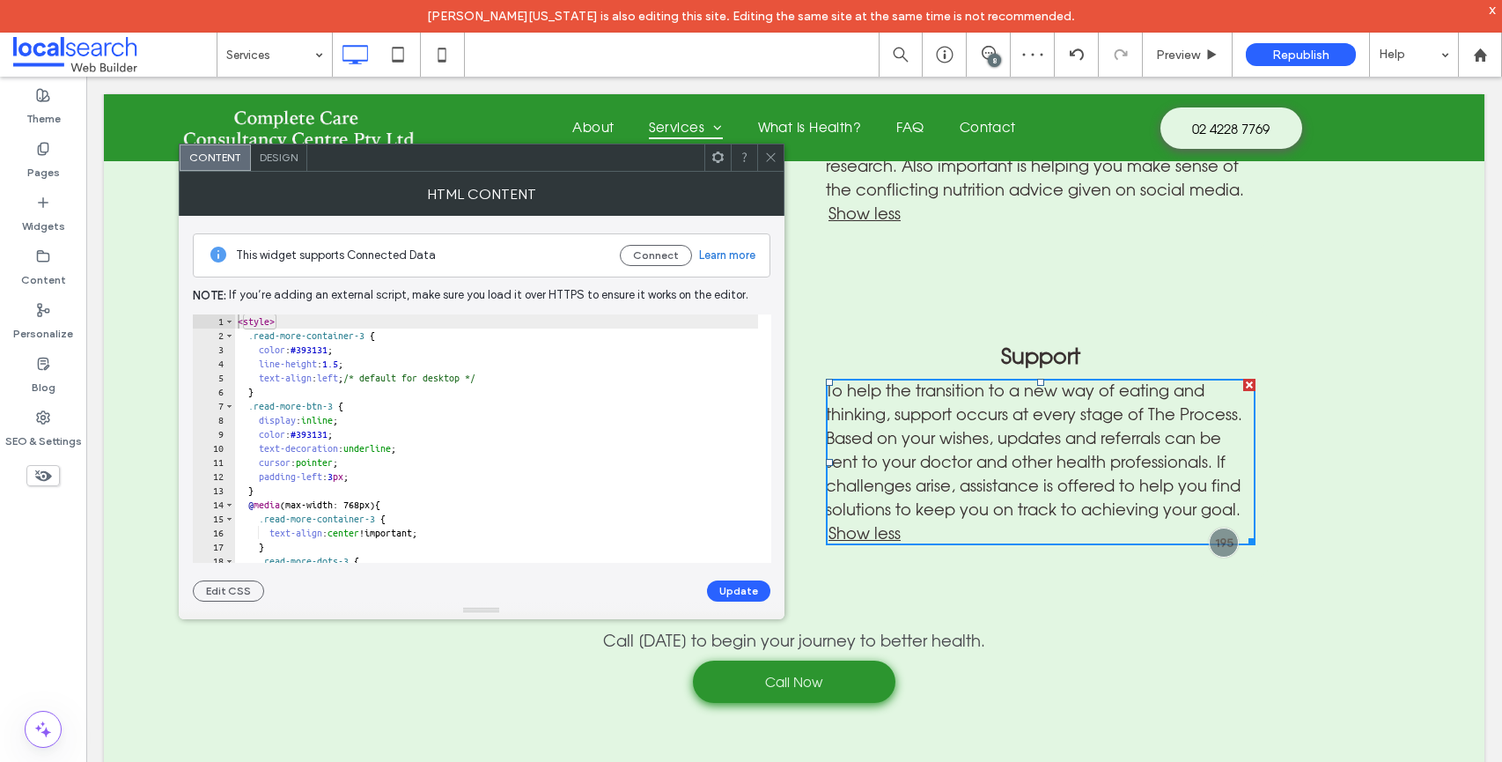
click at [770, 158] on use at bounding box center [770, 157] width 9 height 9
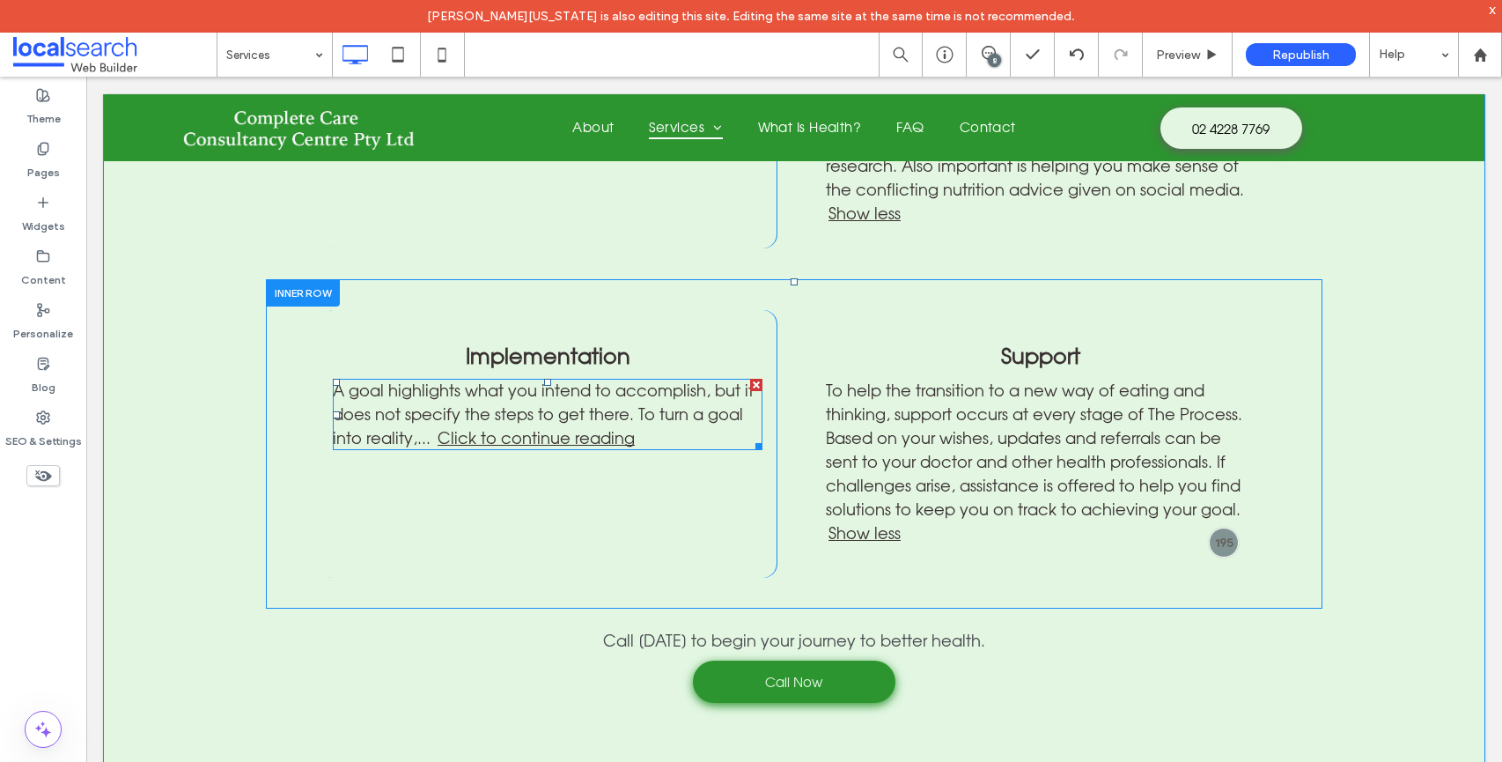
click at [579, 379] on span at bounding box center [548, 414] width 430 height 71
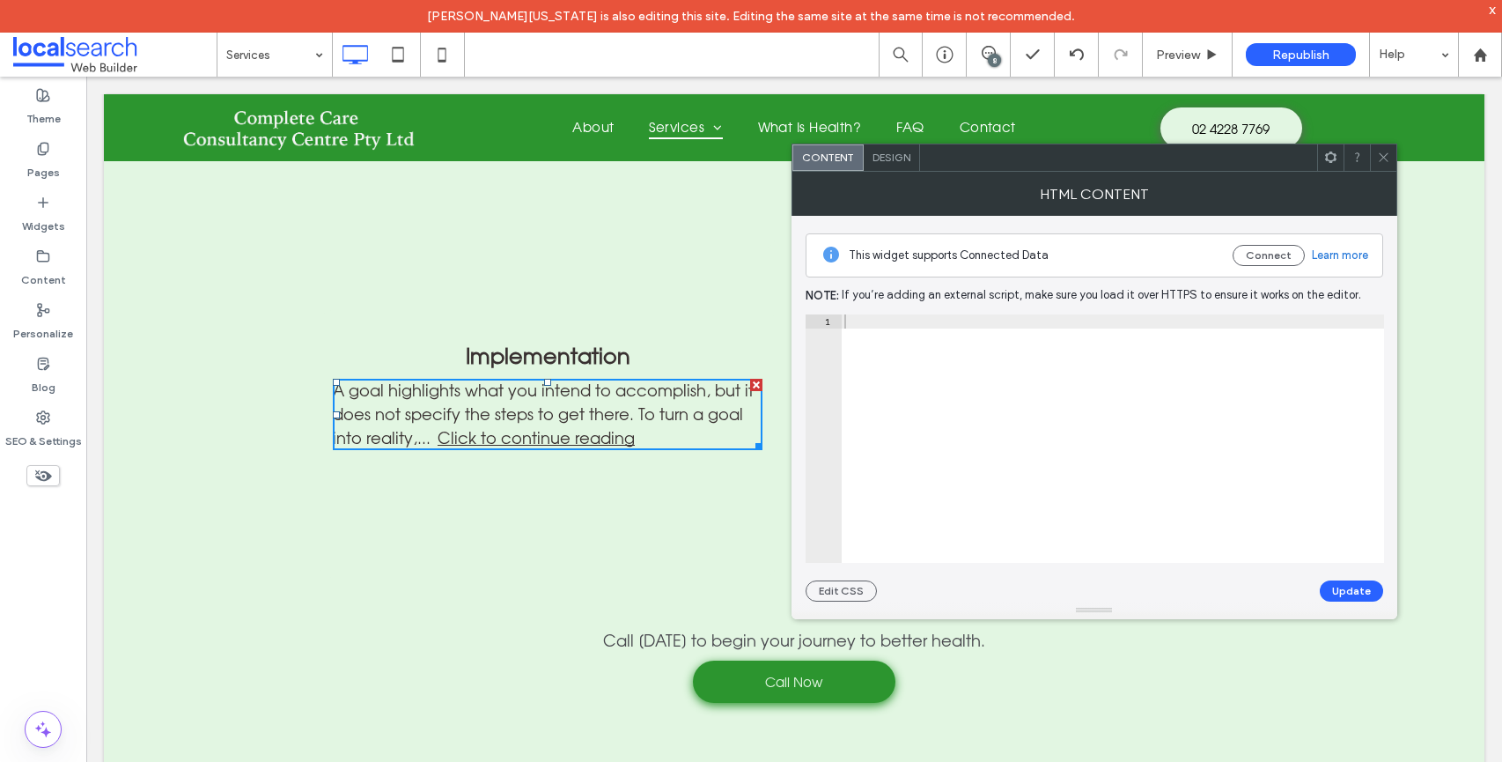
click at [579, 428] on span "Click to continue reading" at bounding box center [535, 437] width 200 height 19
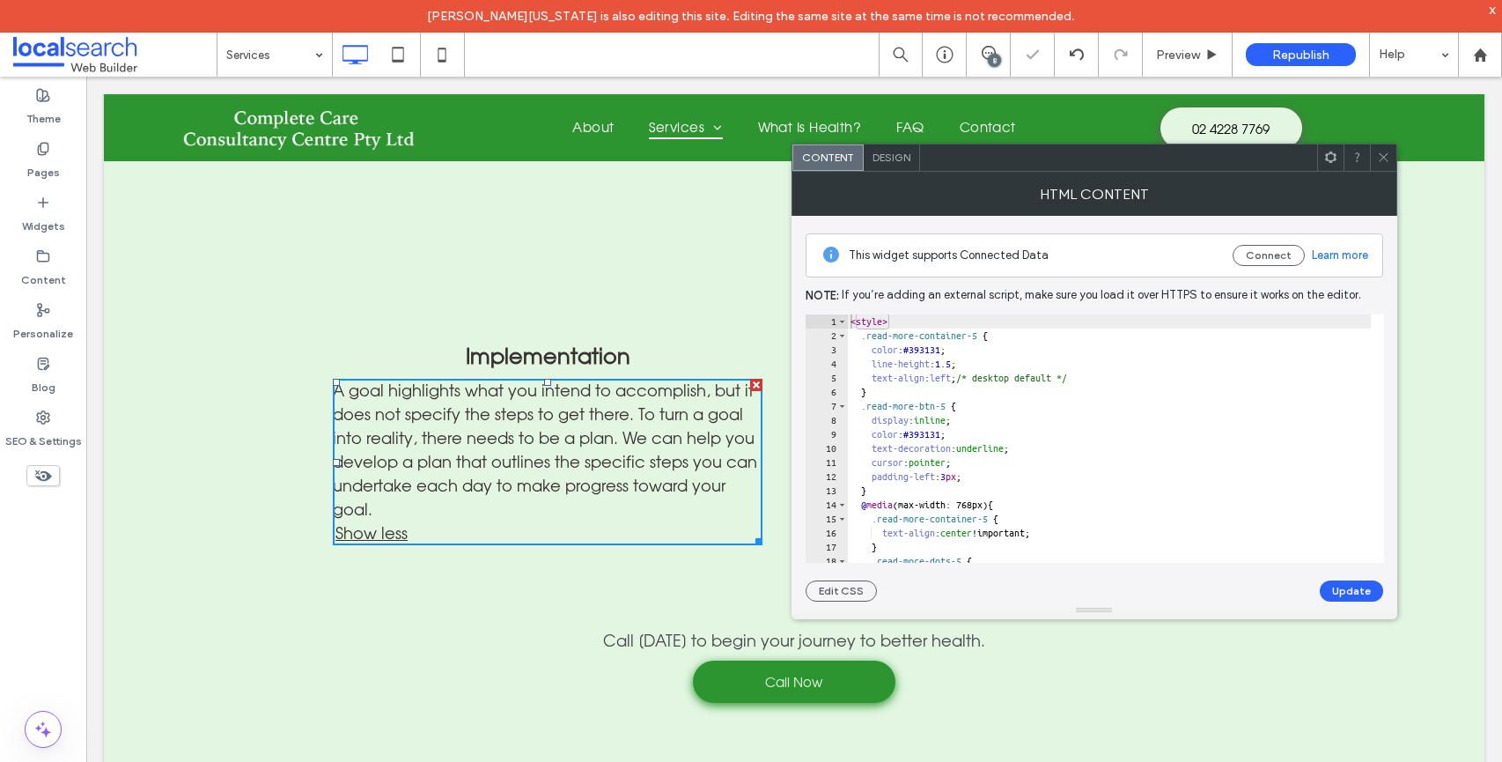
click at [1381, 158] on icon at bounding box center [1383, 157] width 13 height 13
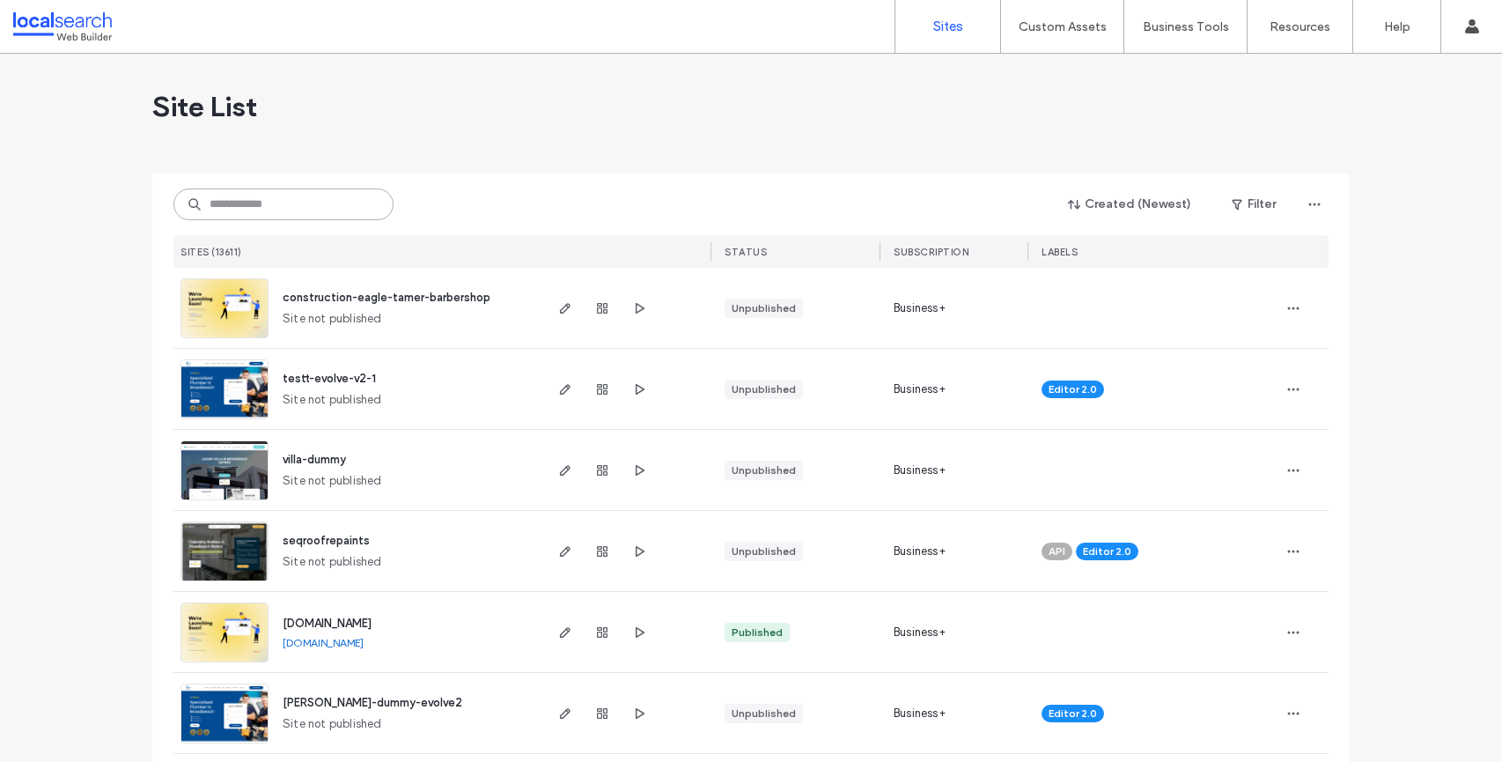
click at [223, 203] on input at bounding box center [283, 204] width 220 height 32
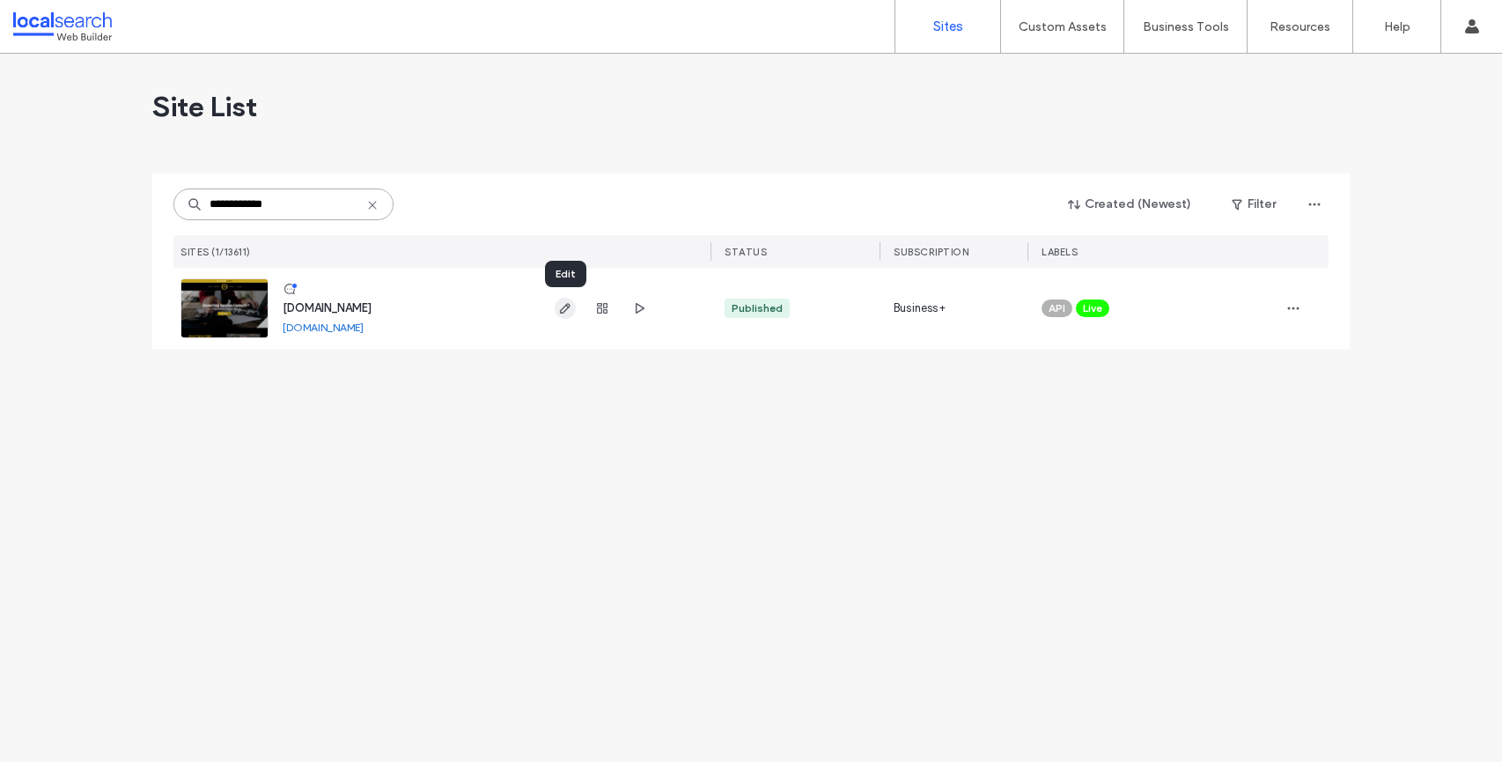
type input "**********"
click at [567, 309] on icon "button" at bounding box center [565, 308] width 14 height 14
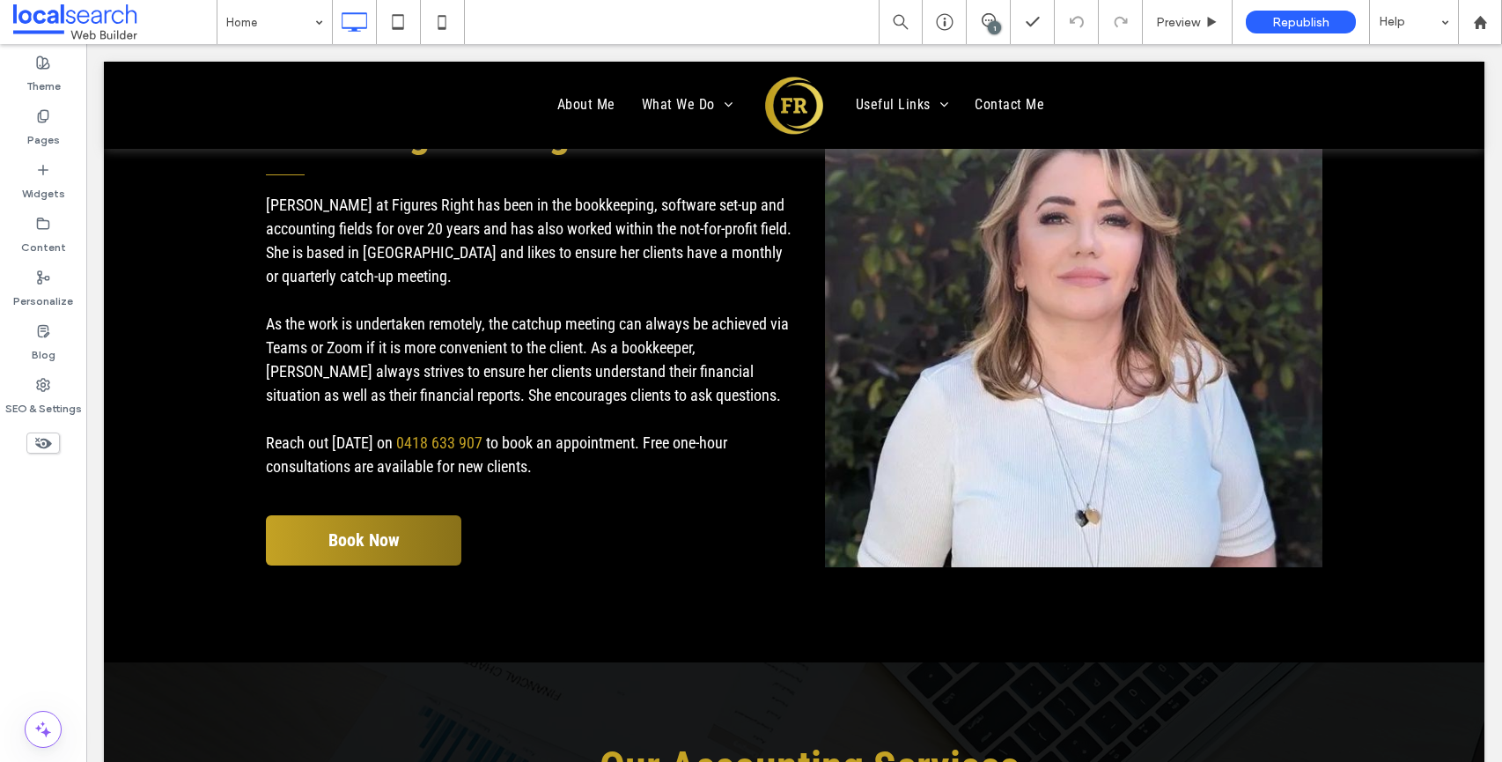
scroll to position [682, 0]
